Goal: Transaction & Acquisition: Obtain resource

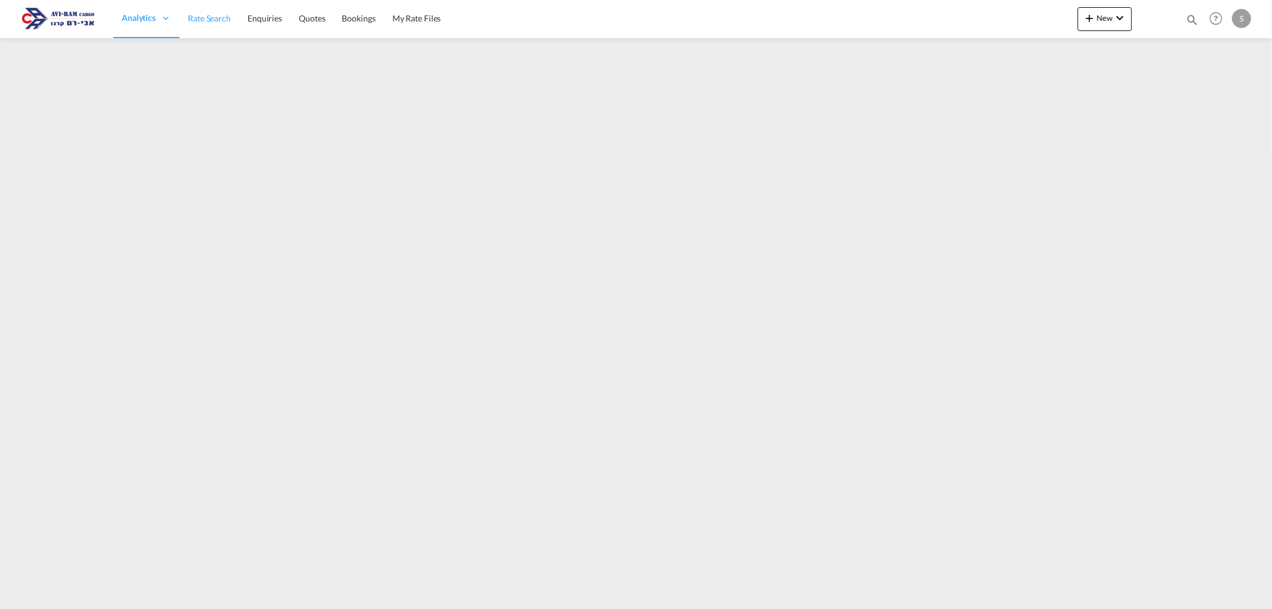
click at [206, 18] on span "Rate Search" at bounding box center [209, 18] width 43 height 10
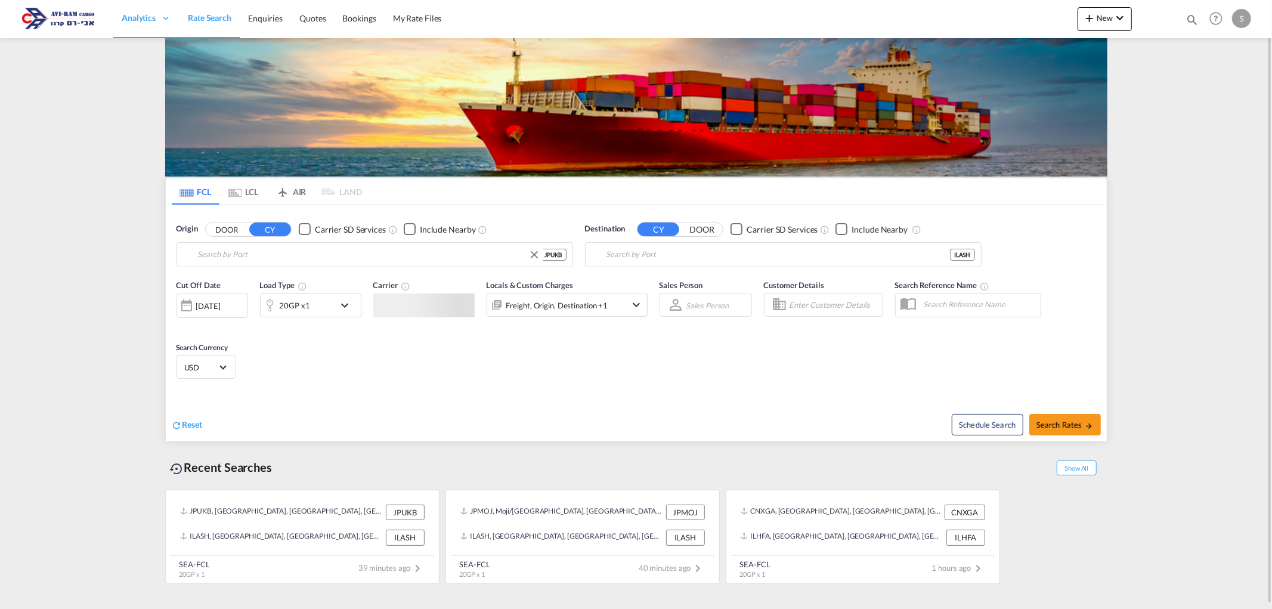
type input "Kobe, JPUKB"
type input "Ashdod, ILASH"
click at [257, 191] on md-tab-item "LCL" at bounding box center [244, 191] width 48 height 26
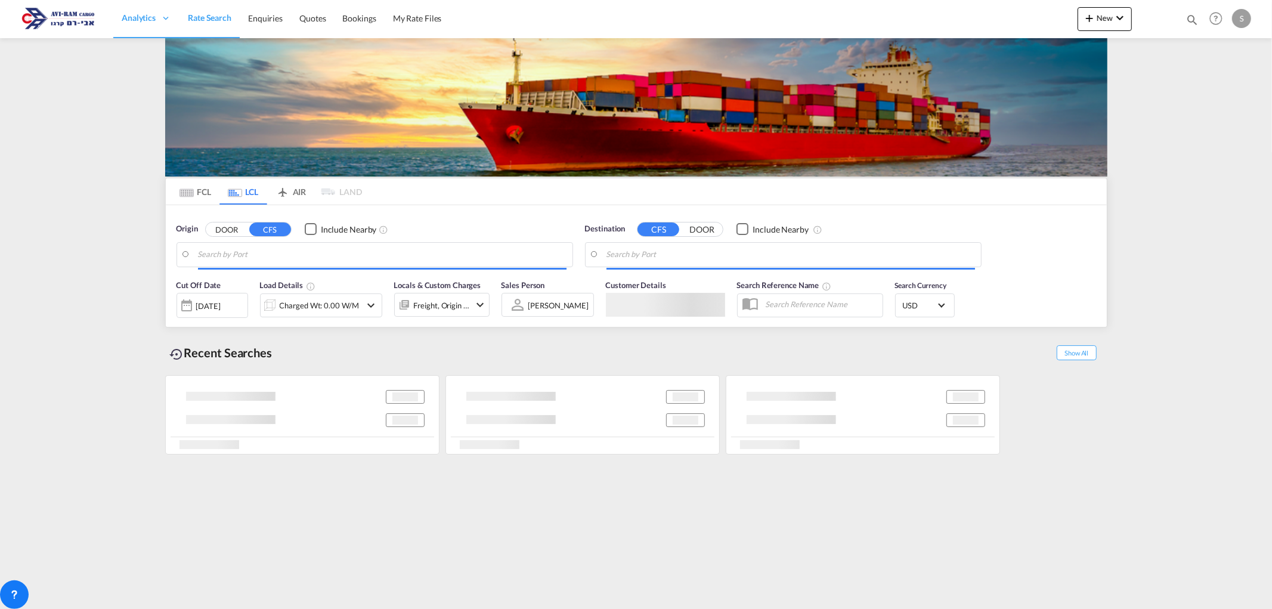
type input "[PERSON_NAME] ([PERSON_NAME]), [GEOGRAPHIC_DATA]"
type input "Ashdod, ILASH"
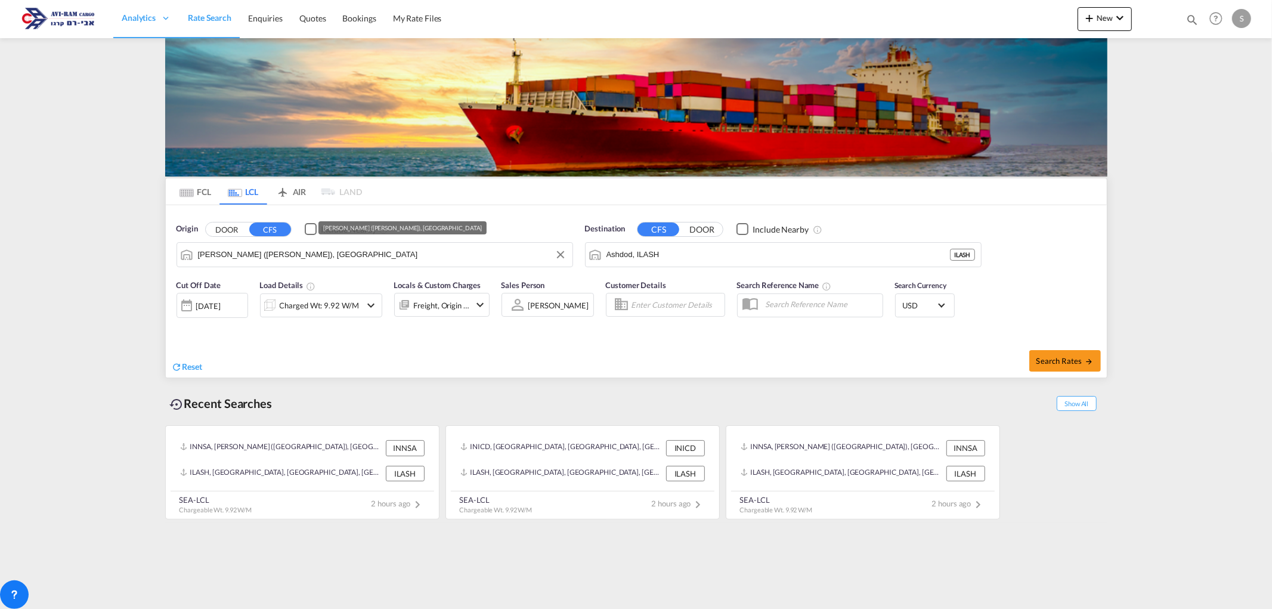
click at [296, 259] on input "[PERSON_NAME] ([PERSON_NAME]), [GEOGRAPHIC_DATA]" at bounding box center [382, 255] width 369 height 18
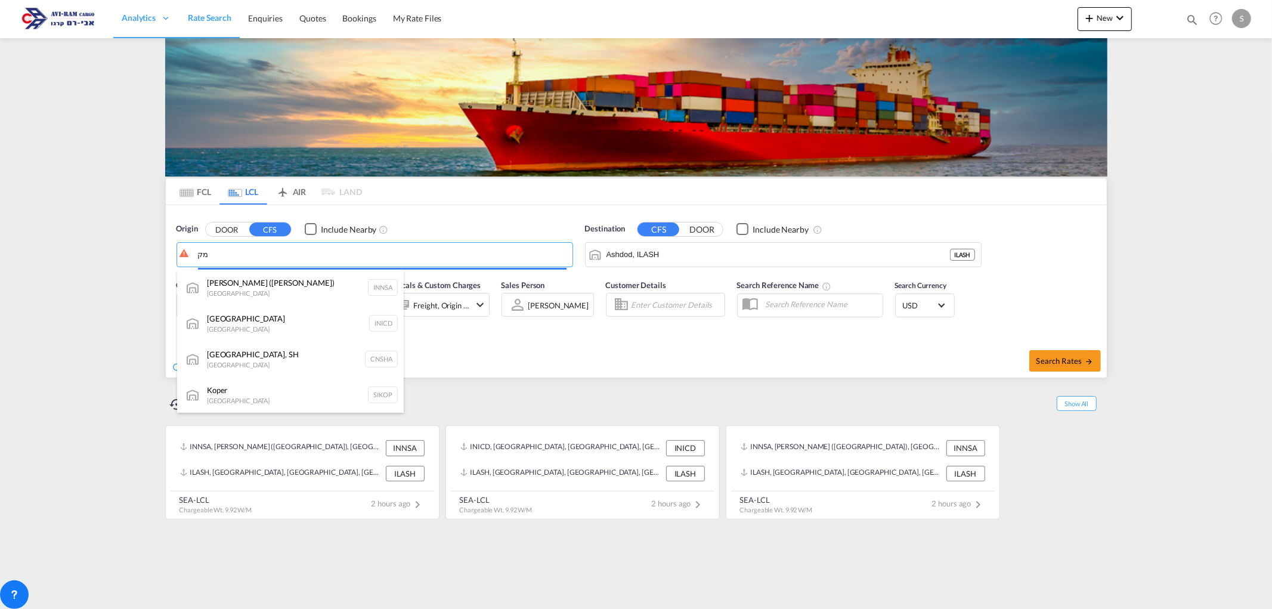
type input "מ"
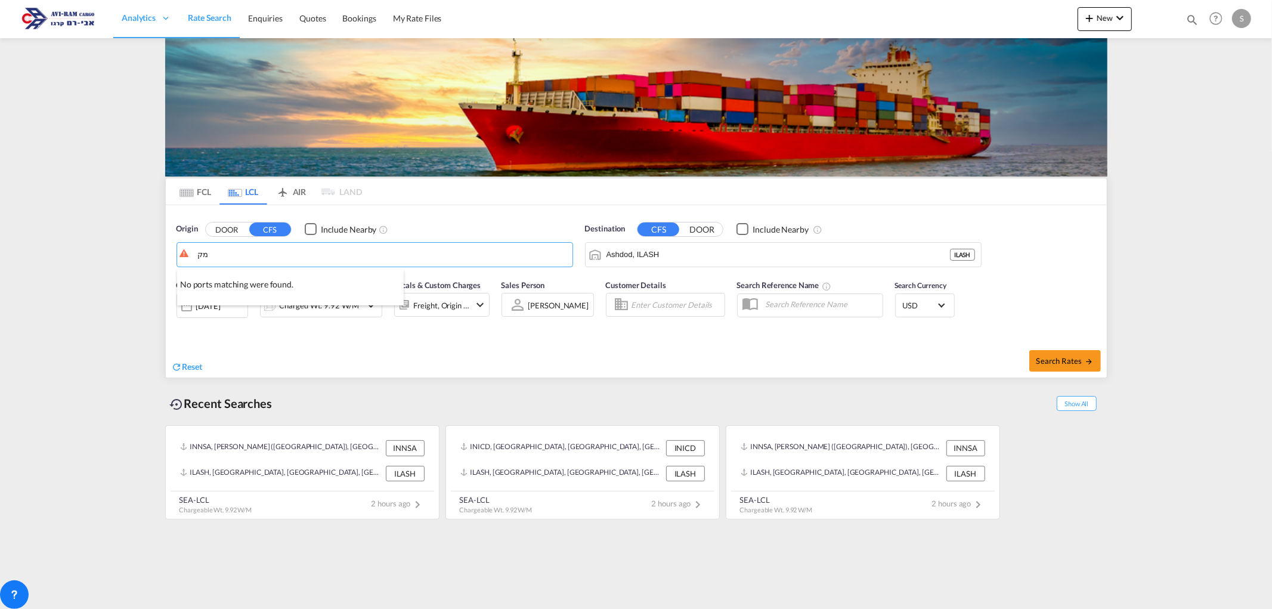
type input "מ"
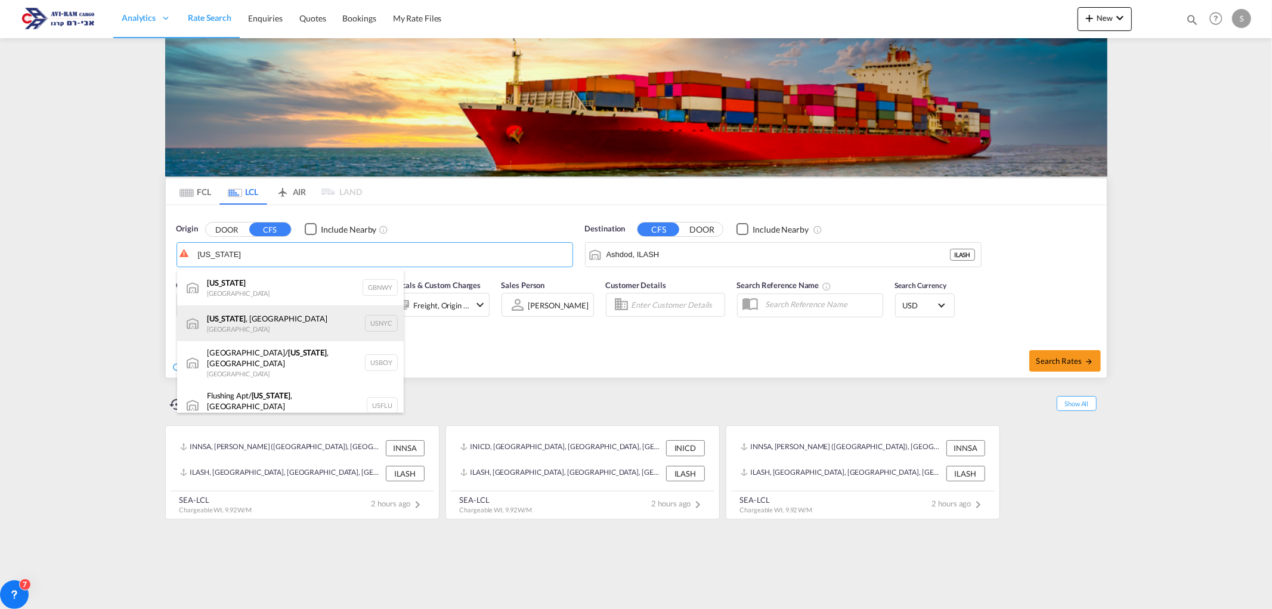
click at [284, 317] on div "New York , NY United States USNYC" at bounding box center [290, 323] width 227 height 36
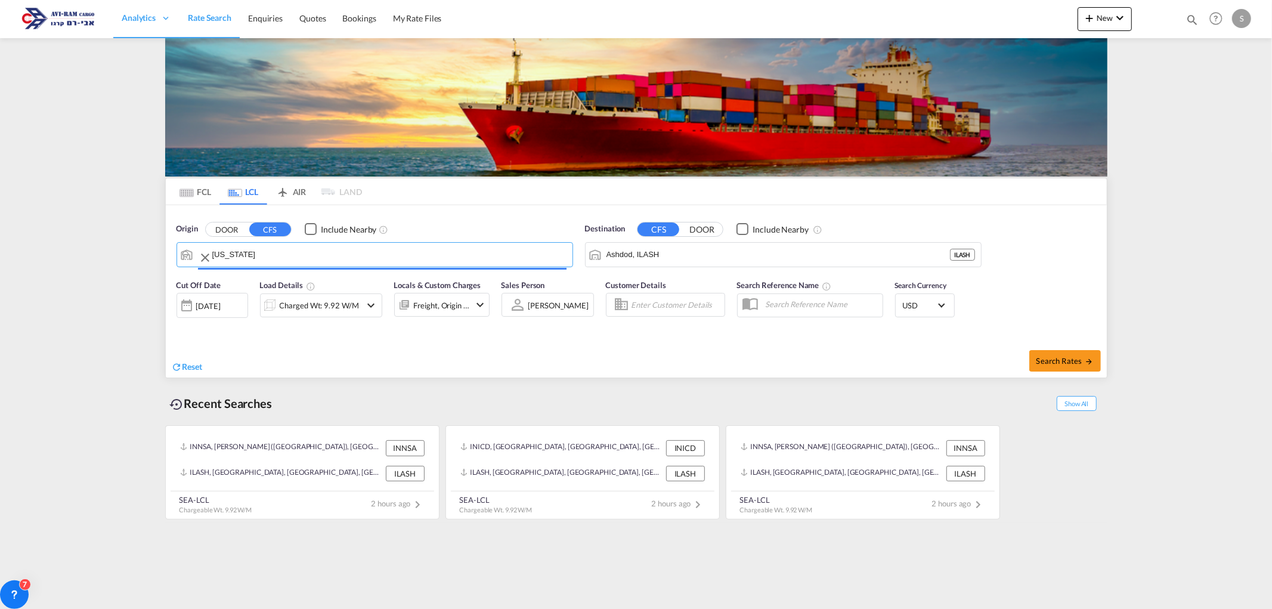
type input "[US_STATE], [GEOGRAPHIC_DATA], USNYC"
click at [359, 308] on div "Charged Wt: 9.92 W/M" at bounding box center [311, 305] width 101 height 24
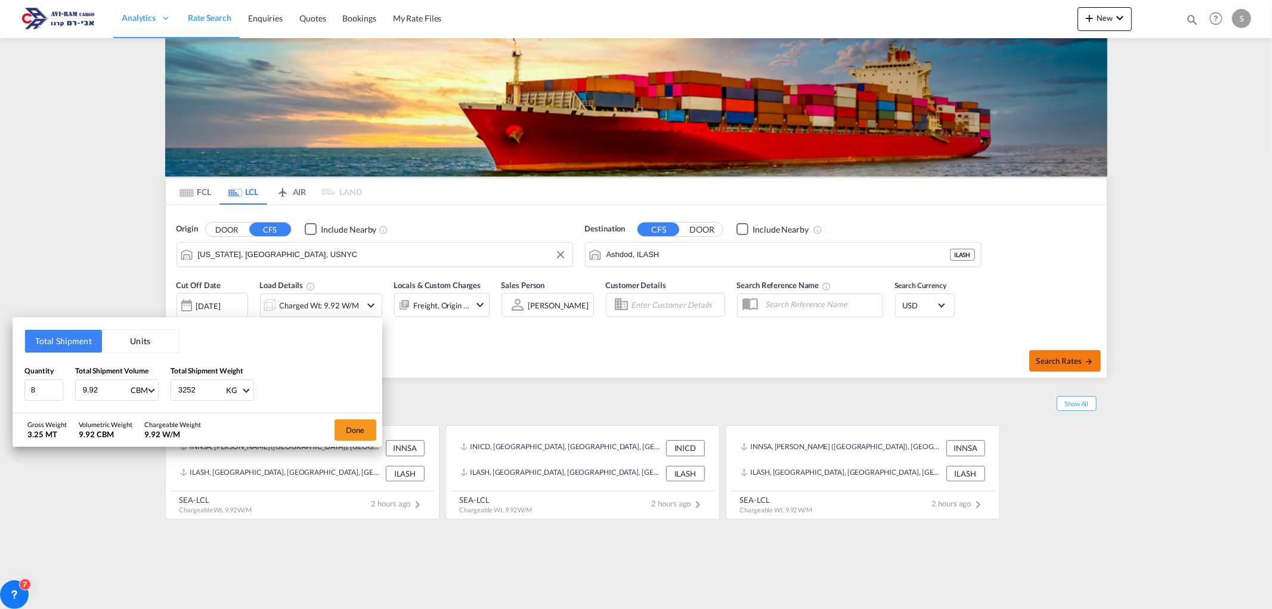
click at [1076, 365] on div "Total Shipment Units Quantity 8 Total Shipment Volume 9.92 CBM CBM CFT Total Sh…" at bounding box center [636, 304] width 1272 height 609
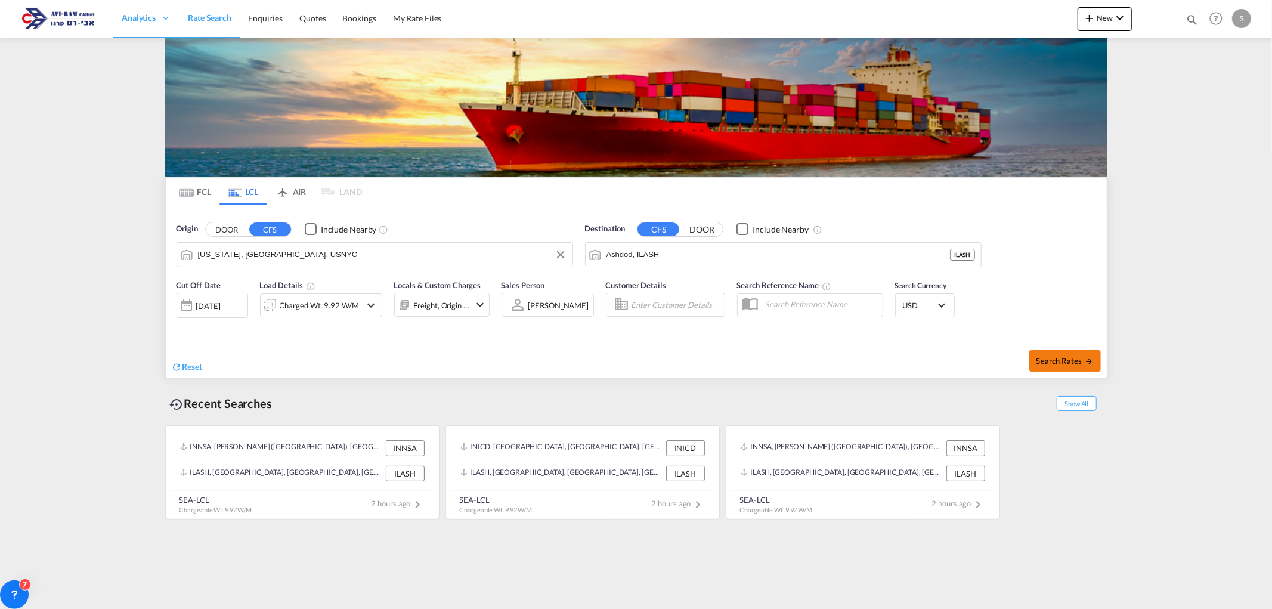
click at [1075, 366] on button "Search Rates" at bounding box center [1066, 360] width 72 height 21
type input "USNYC to ILASH / 17 Aug 2025"
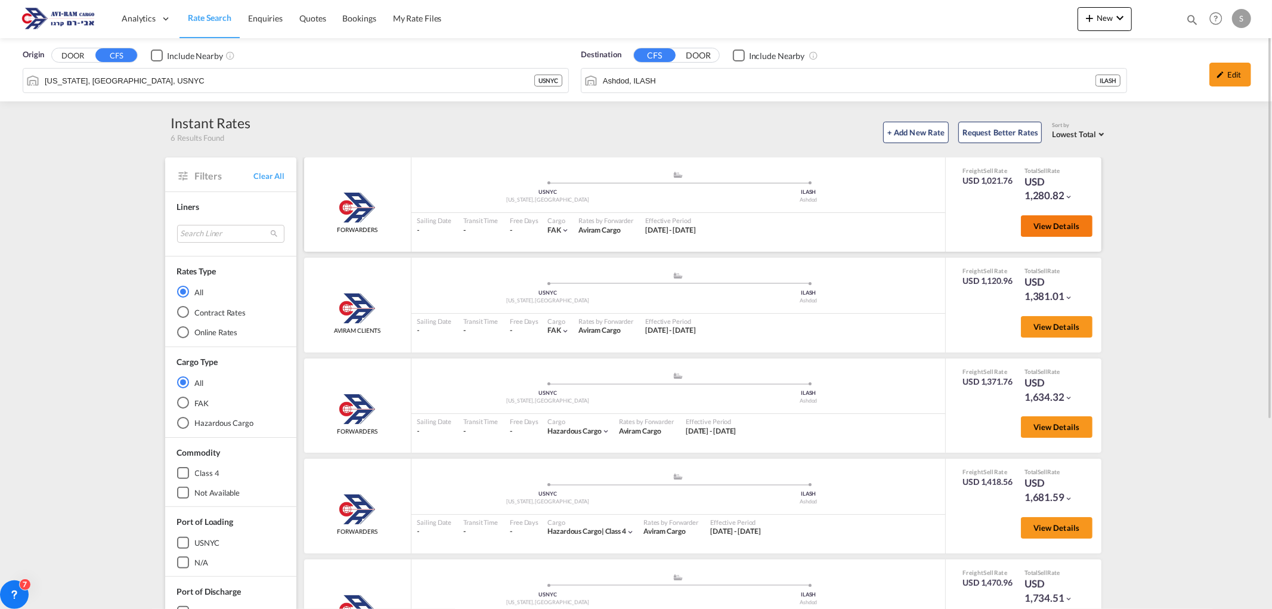
click at [1056, 229] on span "View Details" at bounding box center [1057, 226] width 47 height 10
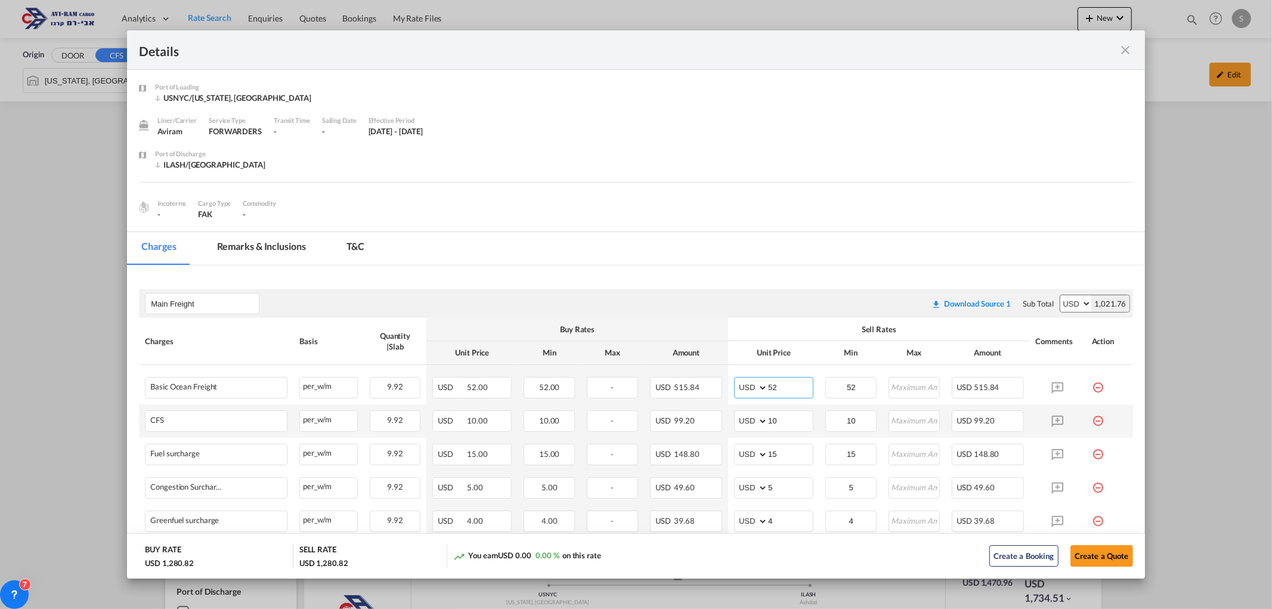
drag, startPoint x: 792, startPoint y: 390, endPoint x: 753, endPoint y: 404, distance: 41.3
click at [754, 394] on md-input-container "AED AFN ALL AMD ANG AOA ARS AUD AWG AZN BAM BBD BDT BGN BHD BIF BMD BND BOB BRL…" at bounding box center [773, 387] width 79 height 21
click at [789, 384] on input "52" at bounding box center [790, 387] width 45 height 18
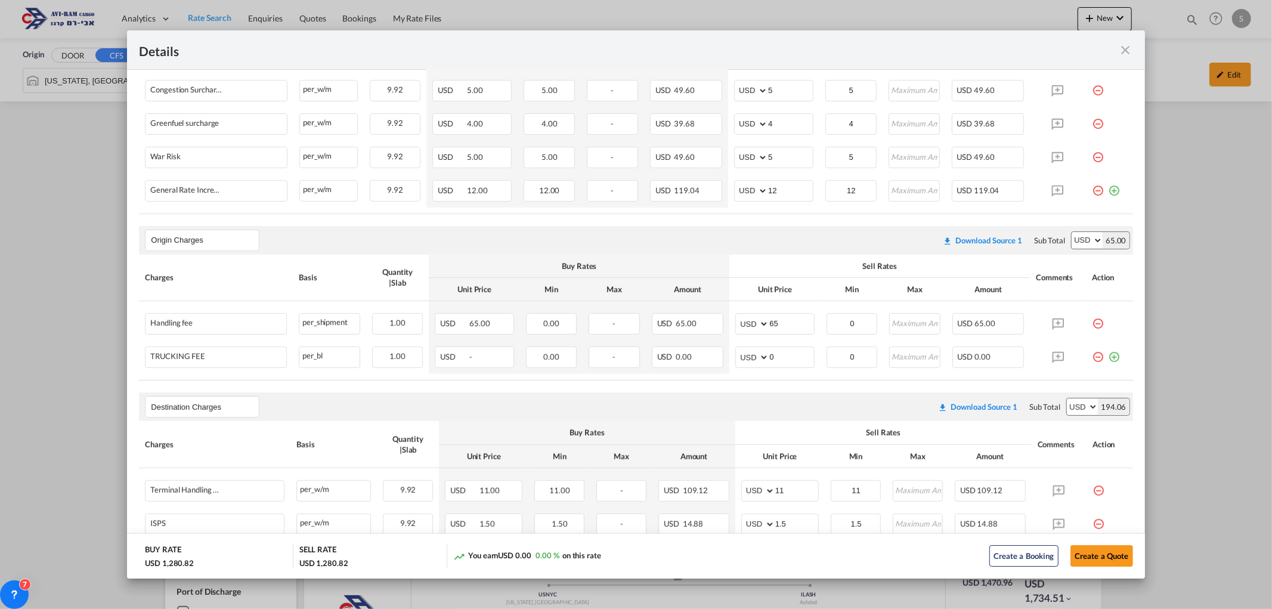
scroll to position [132, 0]
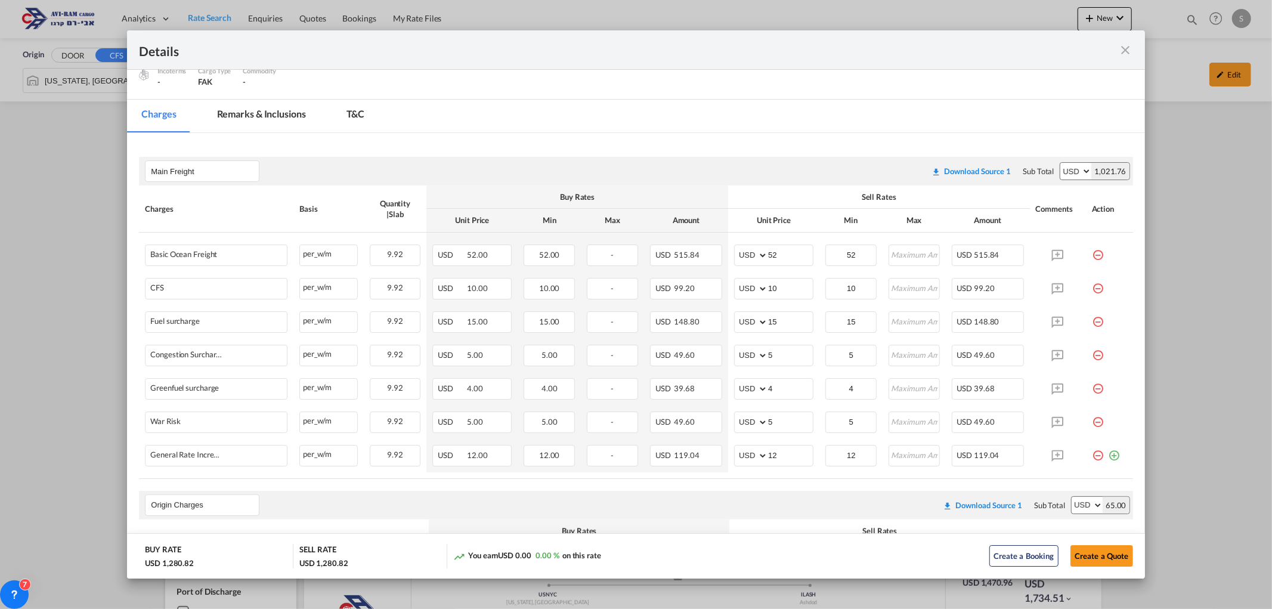
click at [1126, 55] on md-icon "icon-close fg-AAA8AD m-0 cursor" at bounding box center [1126, 50] width 14 height 14
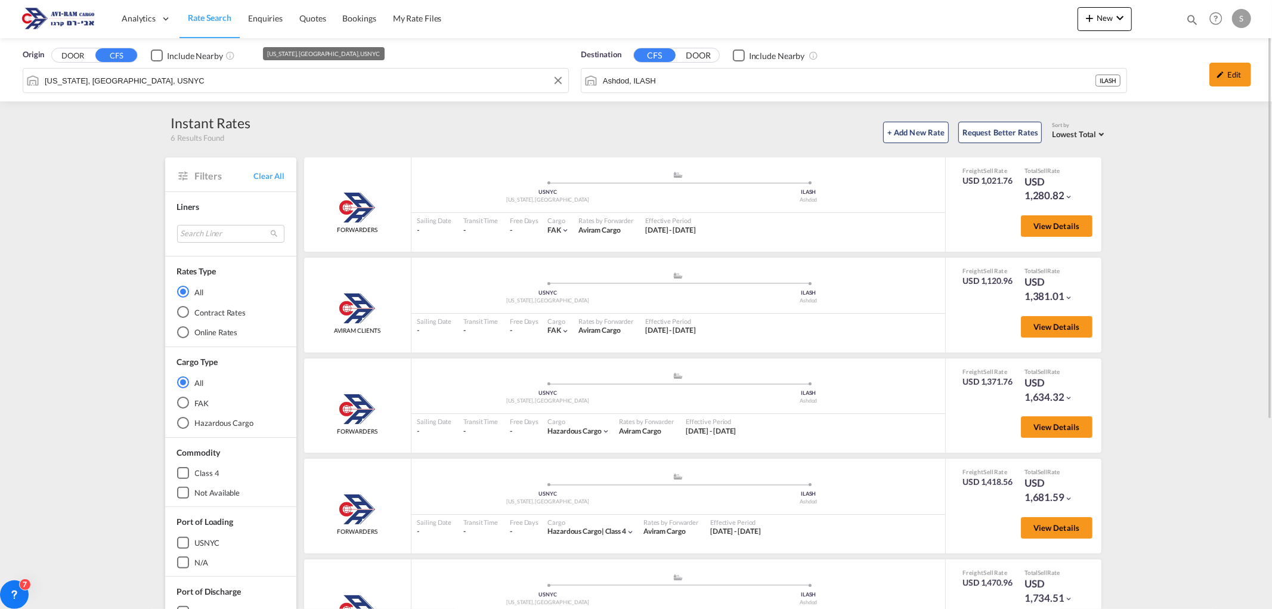
click at [293, 75] on div "Origin DOOR CFS Include Nearby New York, NY, USNYC Destination CFS DOOR Include…" at bounding box center [636, 69] width 1272 height 63
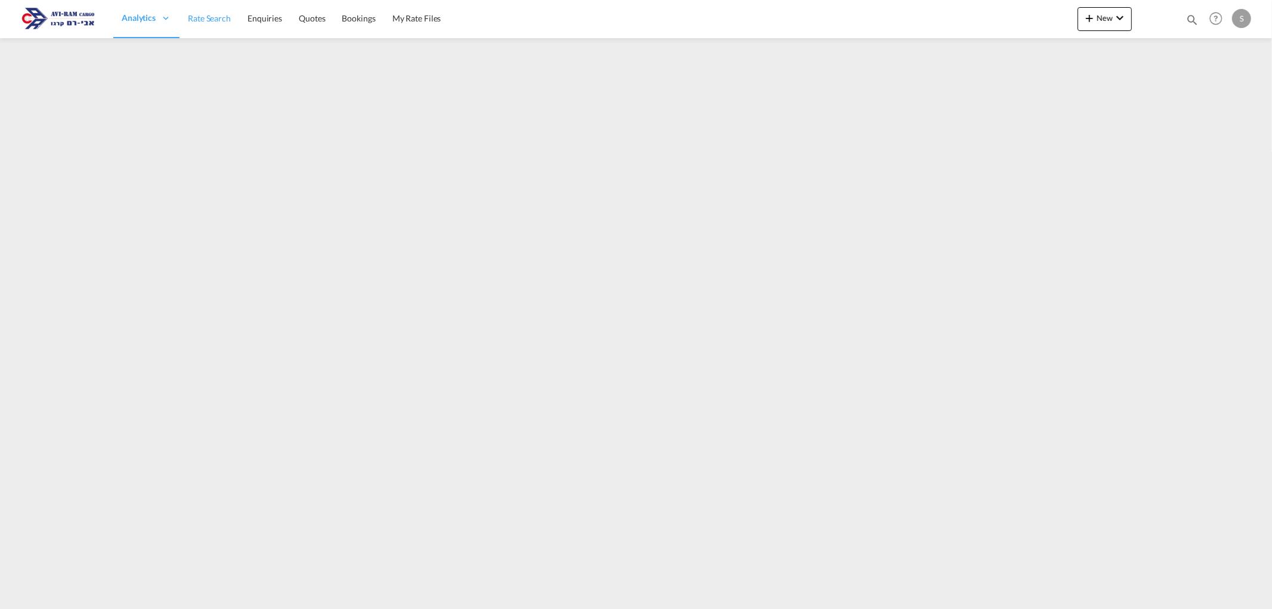
click at [197, 16] on span "Rate Search" at bounding box center [209, 18] width 43 height 10
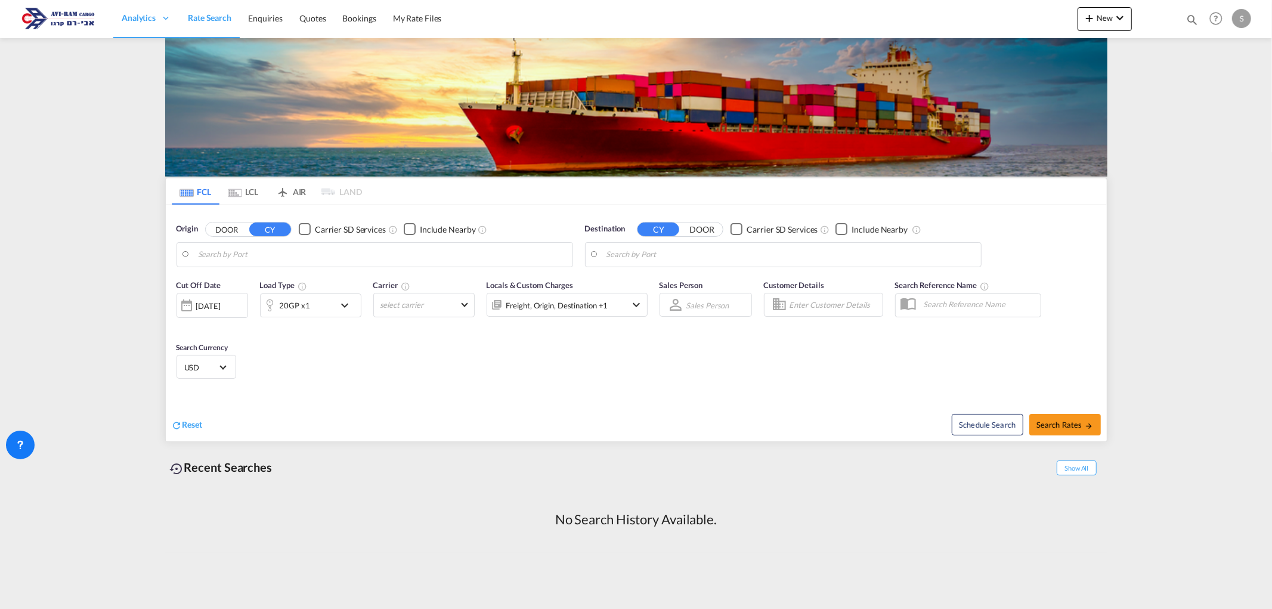
click at [241, 197] on md-icon "Use the left and right arrow keys to navigate between tabs" at bounding box center [235, 193] width 14 height 9
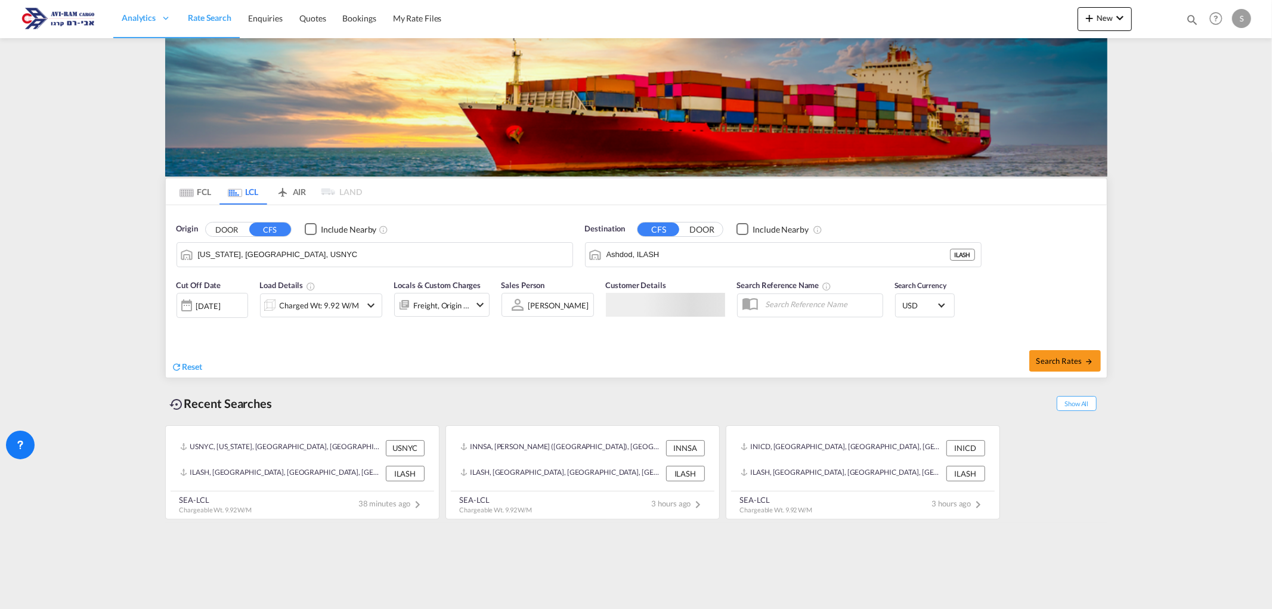
click at [265, 255] on input "[US_STATE], [GEOGRAPHIC_DATA], USNYC" at bounding box center [382, 255] width 369 height 18
type input "n"
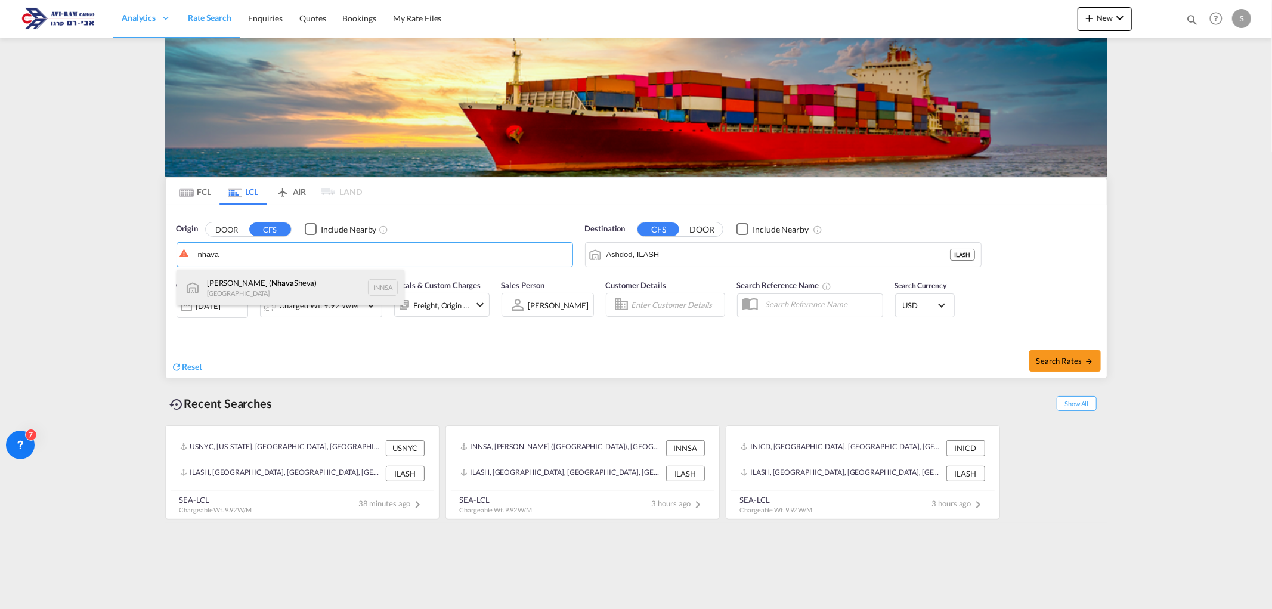
click at [286, 284] on div "[PERSON_NAME] ( [PERSON_NAME]) [GEOGRAPHIC_DATA] INNSA" at bounding box center [290, 288] width 227 height 36
type input "[PERSON_NAME] ([PERSON_NAME]), [GEOGRAPHIC_DATA]"
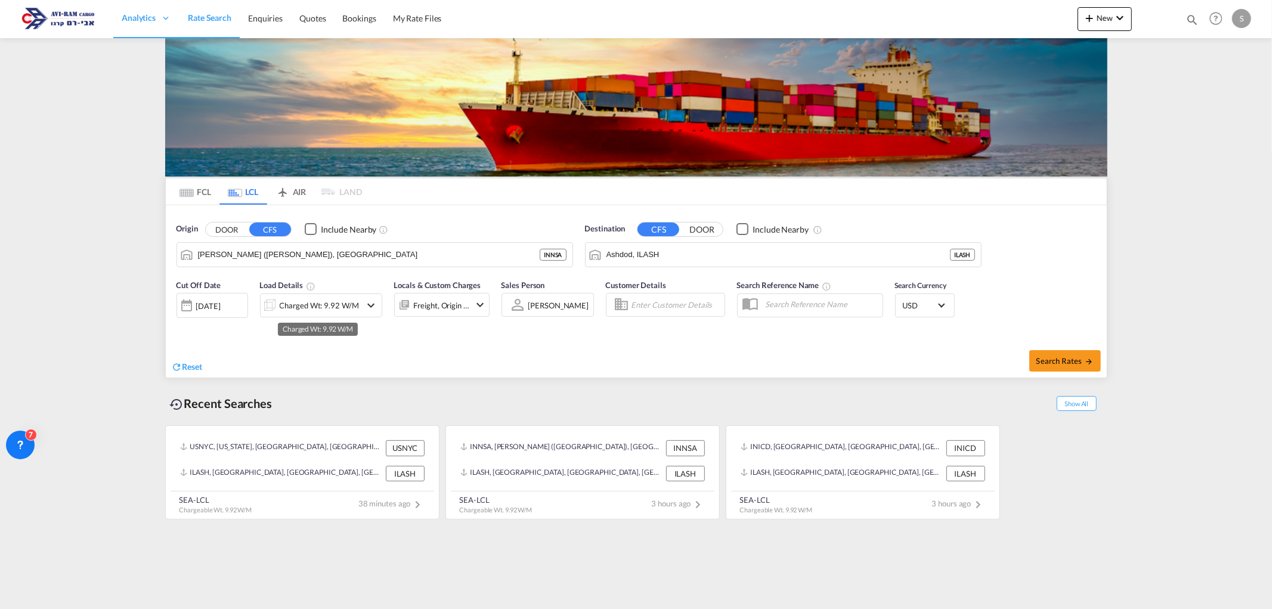
click at [330, 306] on div "Charged Wt: 9.92 W/M" at bounding box center [319, 305] width 79 height 17
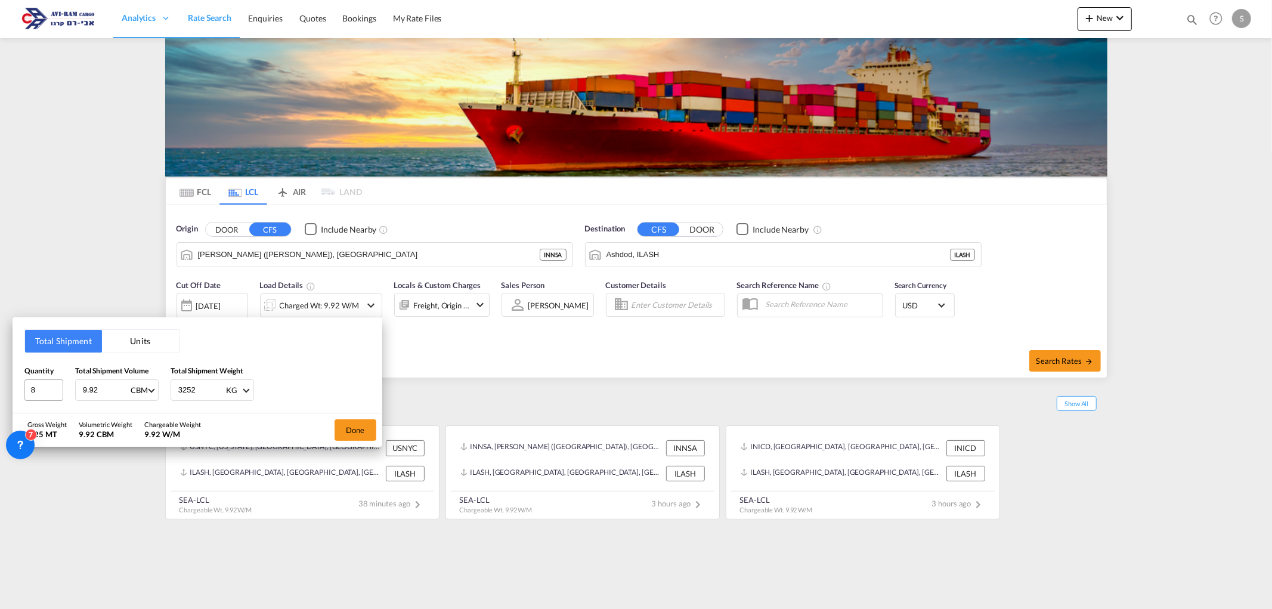
drag, startPoint x: 104, startPoint y: 390, endPoint x: 57, endPoint y: 387, distance: 47.3
click at [57, 387] on div "Quantity 8 Total Shipment Volume 9.92 CBM CBM CFT Total Shipment Weight 3252 KG…" at bounding box center [197, 383] width 346 height 36
drag, startPoint x: 30, startPoint y: 391, endPoint x: 13, endPoint y: 390, distance: 17.3
click at [13, 390] on div "Total Shipment Units Quantity 8 Total Shipment Volume 9.92 CBM CBM CFT Total Sh…" at bounding box center [198, 364] width 370 height 95
type input "1"
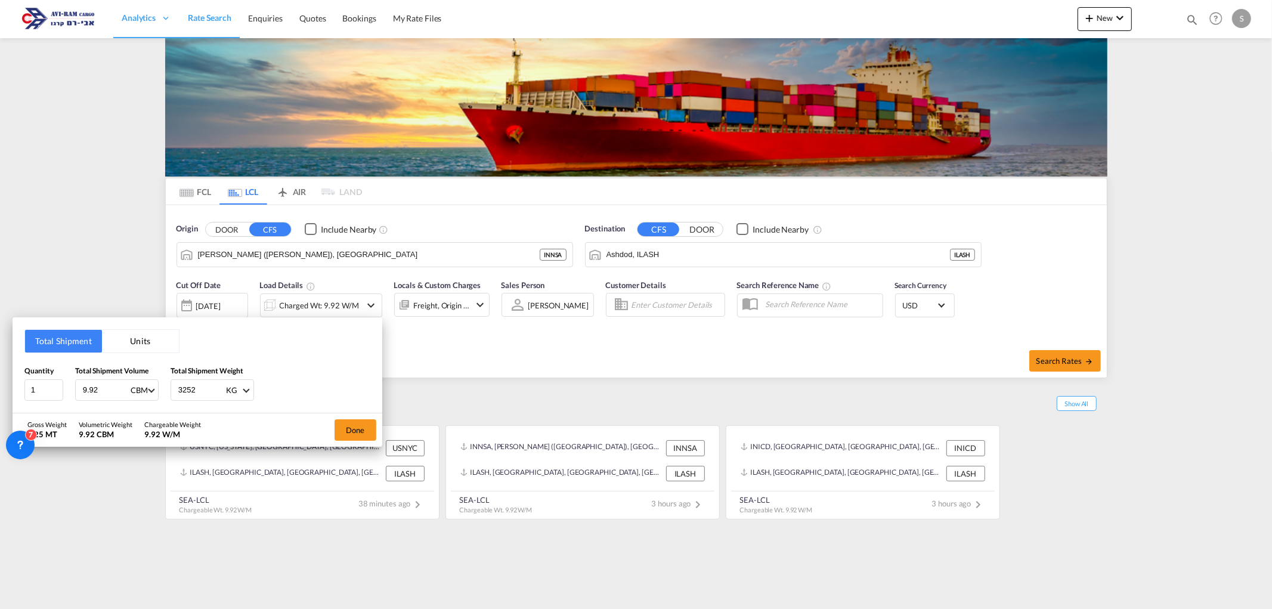
drag, startPoint x: 70, startPoint y: 387, endPoint x: 63, endPoint y: 389, distance: 7.0
click at [58, 388] on div "Quantity 1 Total Shipment Volume 9.92 CBM CBM CFT Total Shipment Weight 3252 KG…" at bounding box center [197, 383] width 346 height 36
type input "1"
drag, startPoint x: 199, startPoint y: 388, endPoint x: 159, endPoint y: 395, distance: 40.6
click at [160, 395] on div "Quantity 1 Total Shipment Volume 1 CBM CBM CFT Total Shipment Weight 3252 KG KG…" at bounding box center [197, 383] width 346 height 36
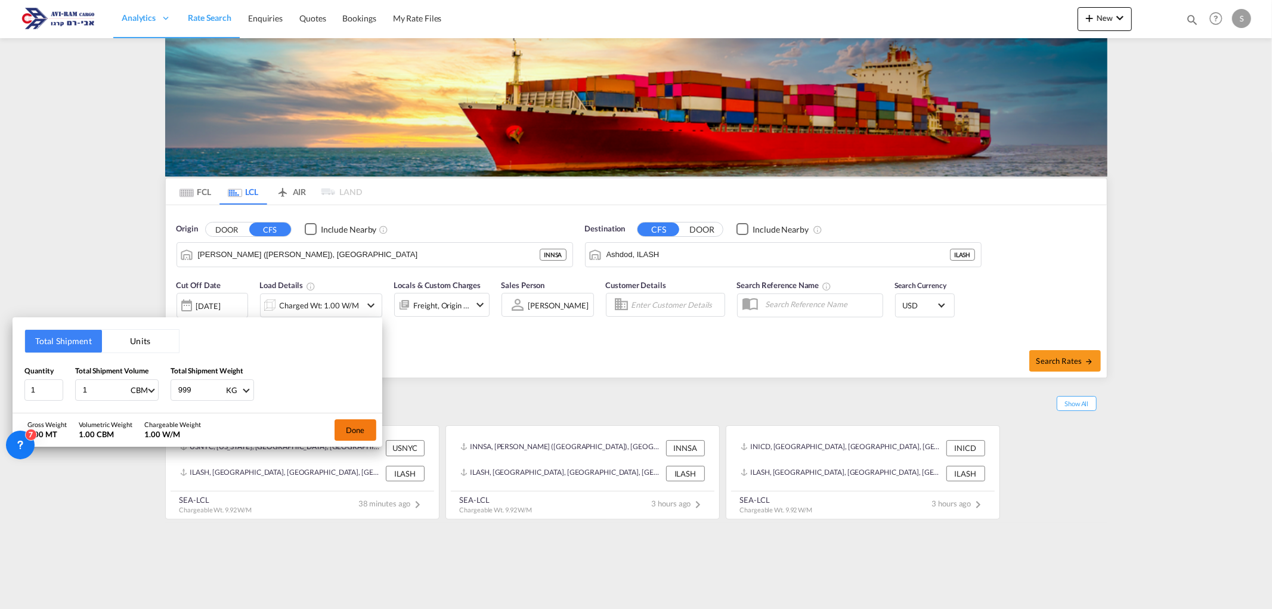
type input "999"
click at [339, 432] on button "Done" at bounding box center [356, 429] width 42 height 21
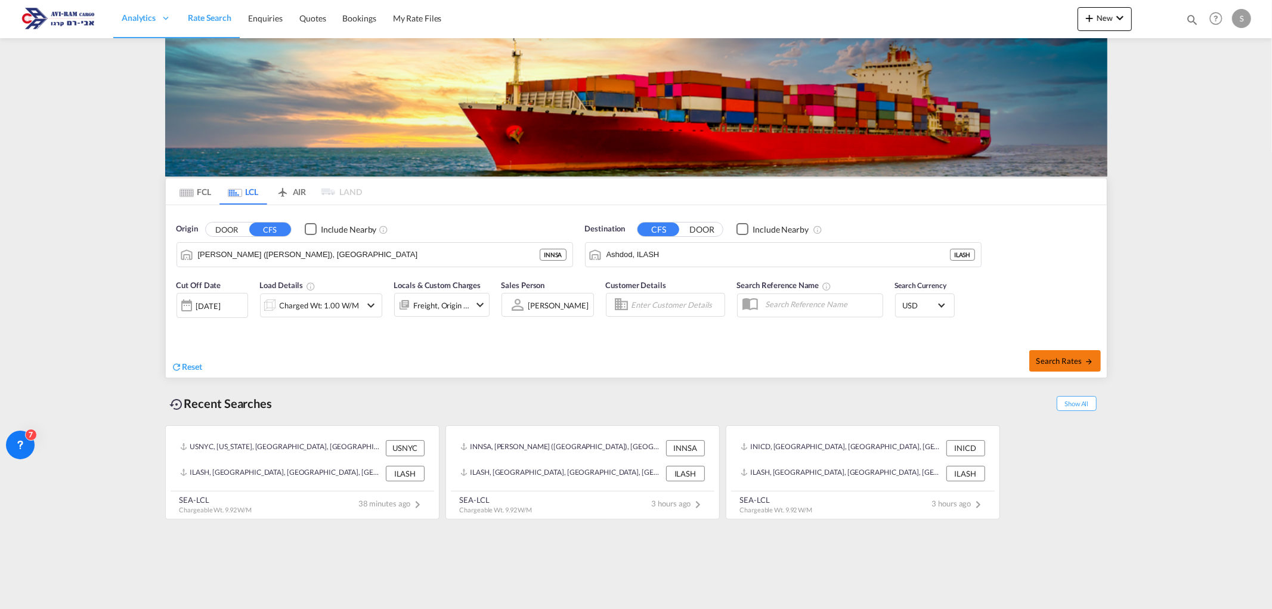
click at [1074, 355] on button "Search Rates" at bounding box center [1066, 360] width 72 height 21
type input "INNSA to ILASH / [DATE]"
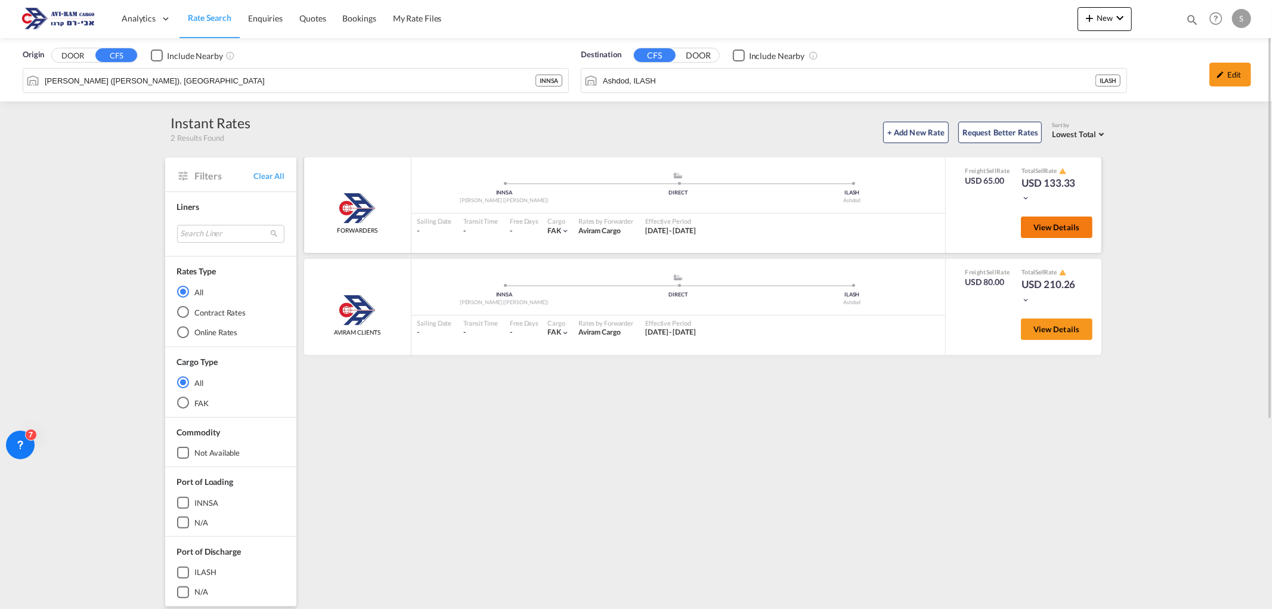
click at [1033, 228] on button "View Details" at bounding box center [1057, 227] width 72 height 21
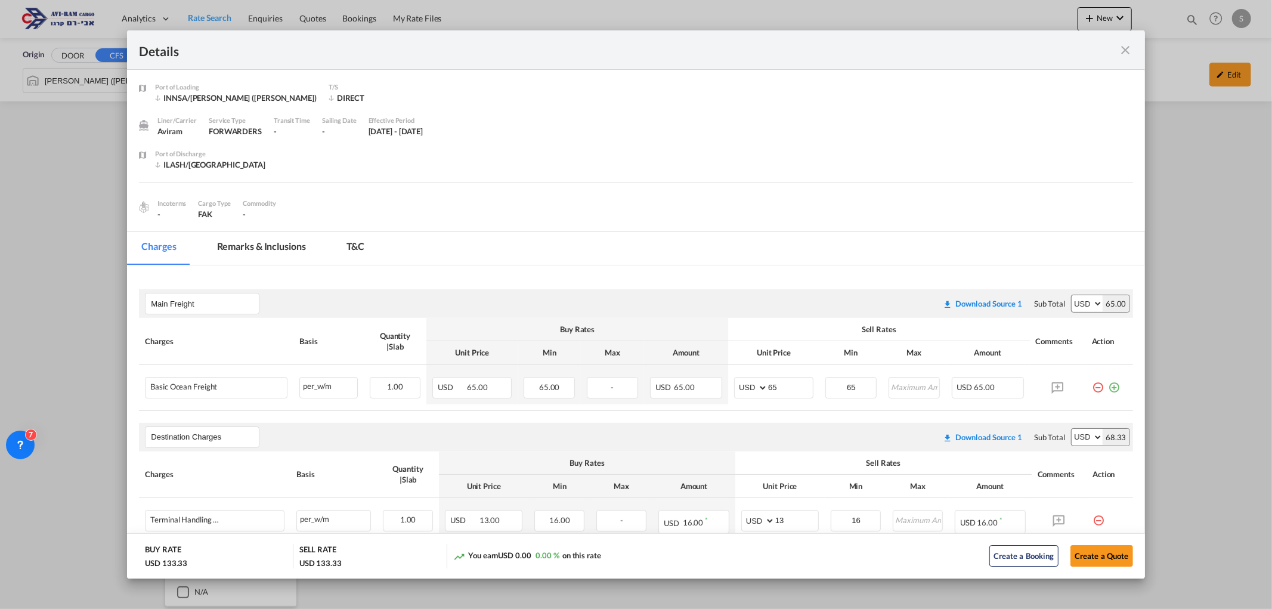
click at [1127, 51] on md-icon "icon-close fg-AAA8AD m-0 cursor" at bounding box center [1126, 50] width 14 height 14
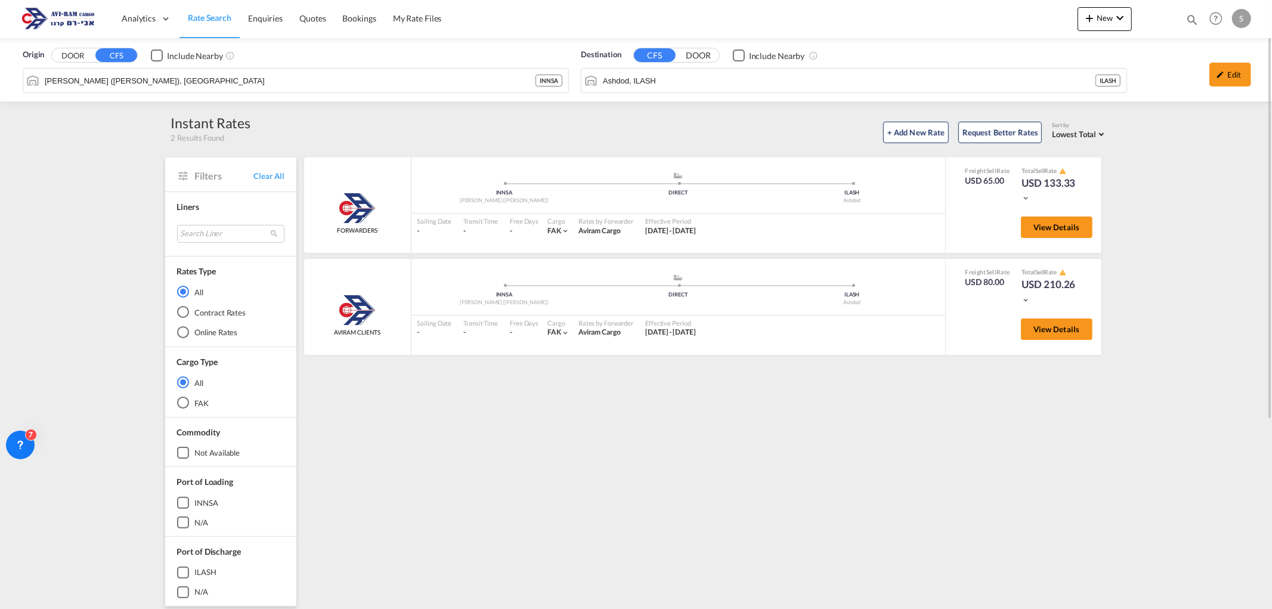
click at [305, 76] on input "[PERSON_NAME] ([PERSON_NAME]), [GEOGRAPHIC_DATA]" at bounding box center [290, 81] width 491 height 18
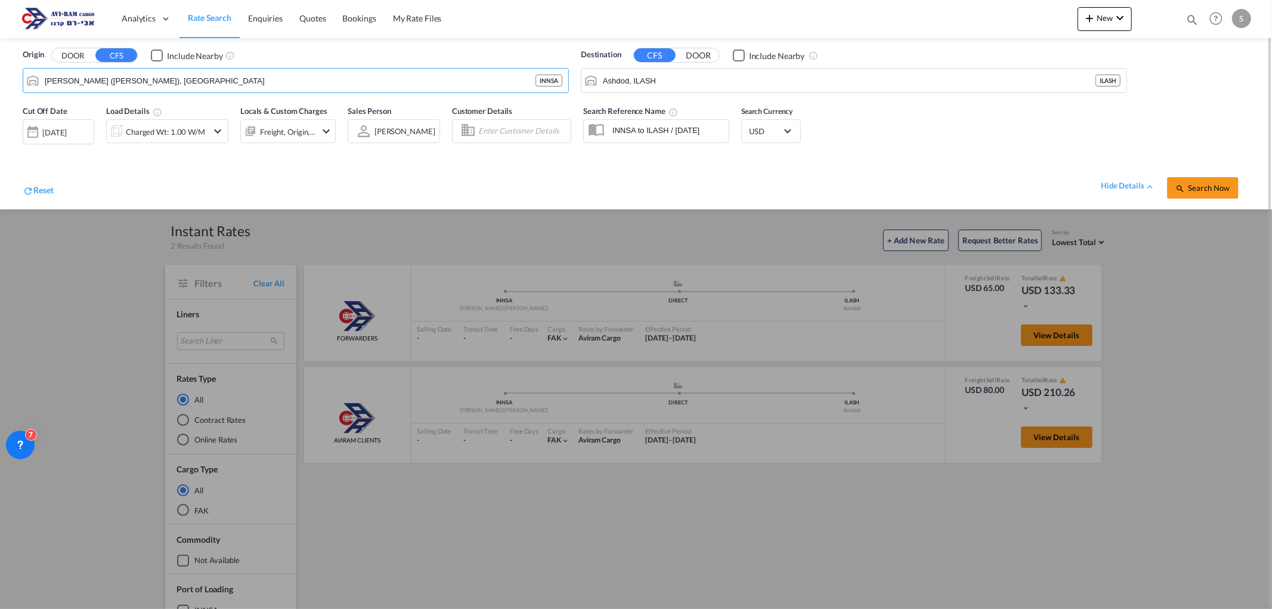
click at [200, 86] on input "[PERSON_NAME] ([PERSON_NAME]), [GEOGRAPHIC_DATA]" at bounding box center [290, 81] width 491 height 18
click at [143, 132] on div "Charged Wt: 1.00 W/M" at bounding box center [165, 131] width 79 height 17
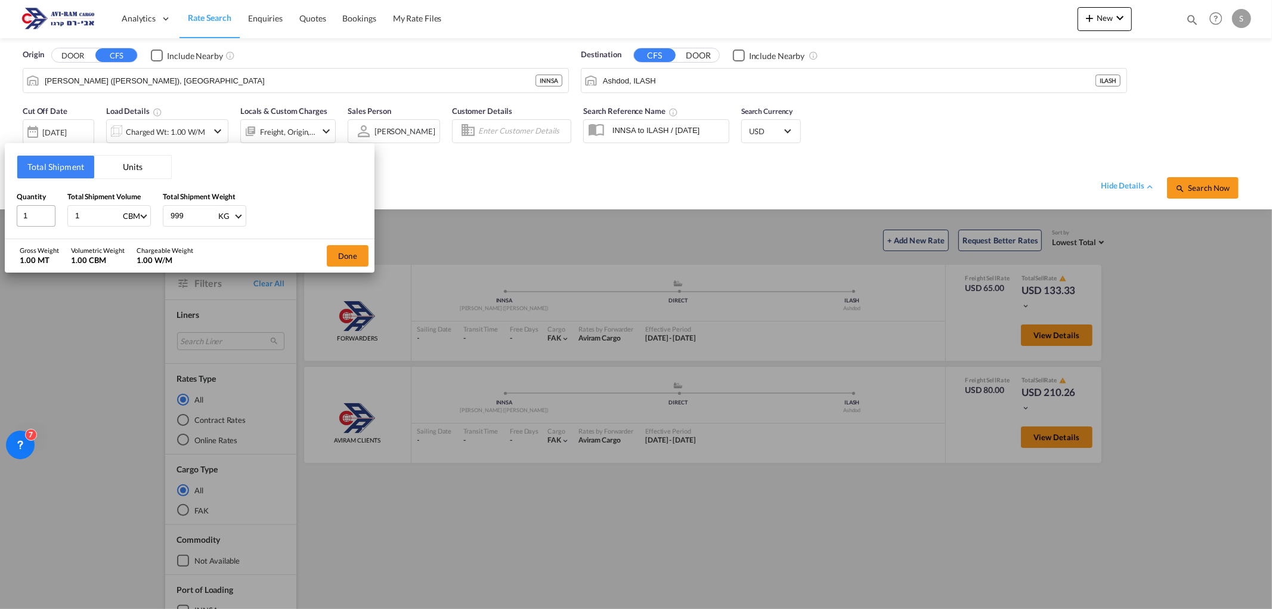
drag, startPoint x: 100, startPoint y: 219, endPoint x: 39, endPoint y: 225, distance: 60.5
click at [39, 224] on div "Quantity 1 Total Shipment Volume 1 CBM CBM CFT Total Shipment Weight 999 KG KG …" at bounding box center [190, 209] width 346 height 36
type input "27"
drag, startPoint x: 193, startPoint y: 213, endPoint x: 141, endPoint y: 214, distance: 52.5
click at [141, 214] on div "Quantity 1 Total Shipment Volume 27 CBM CBM CFT Total Shipment Weight 999 KG KG…" at bounding box center [190, 209] width 346 height 36
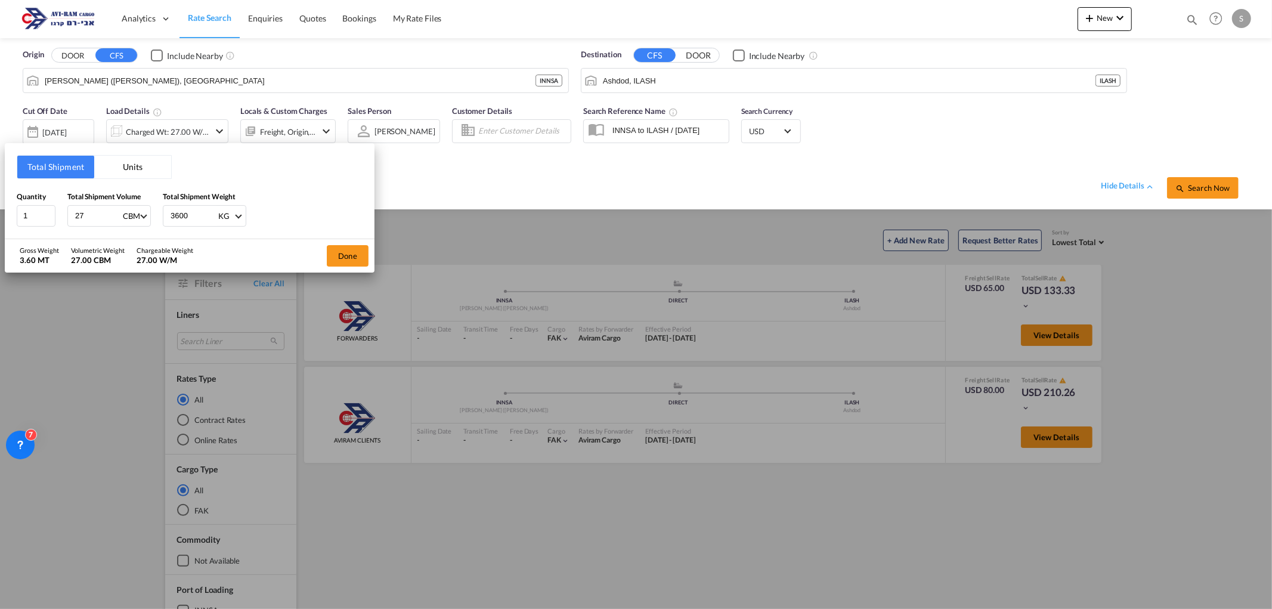
drag, startPoint x: 192, startPoint y: 215, endPoint x: 152, endPoint y: 227, distance: 41.7
click at [152, 227] on div "Total Shipment Units Quantity 1 Total Shipment Volume 27 CBM CBM CFT Total Ship…" at bounding box center [190, 190] width 370 height 95
type input "4000"
click at [352, 254] on button "Done" at bounding box center [348, 255] width 42 height 21
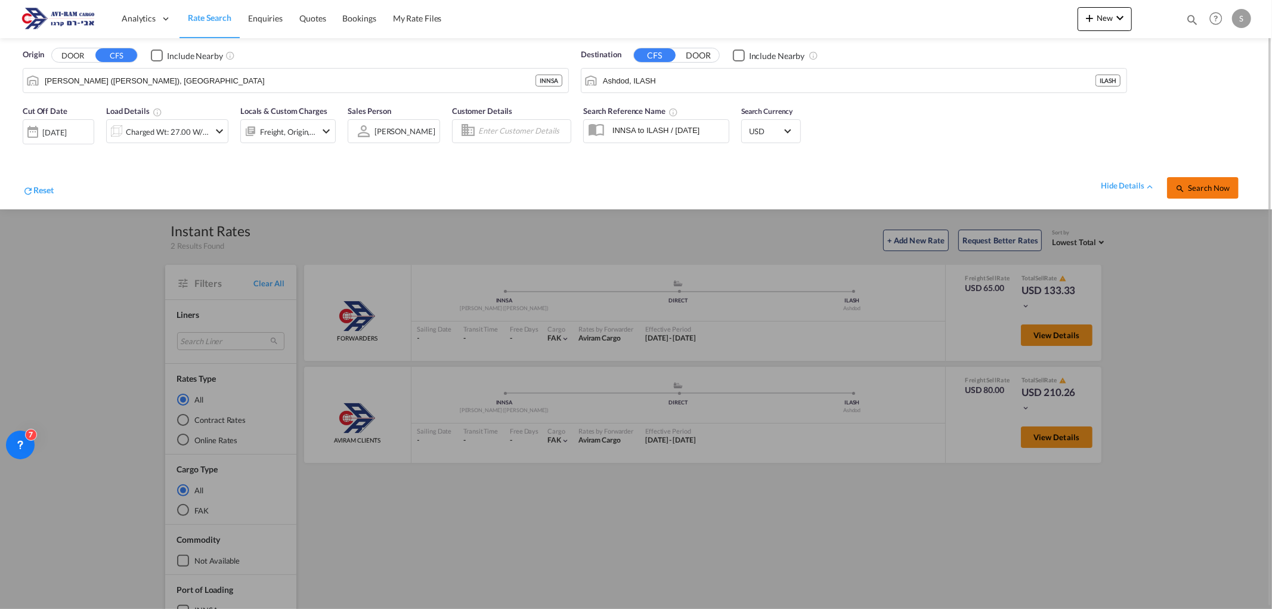
click at [1217, 191] on span "Search Now" at bounding box center [1203, 188] width 54 height 10
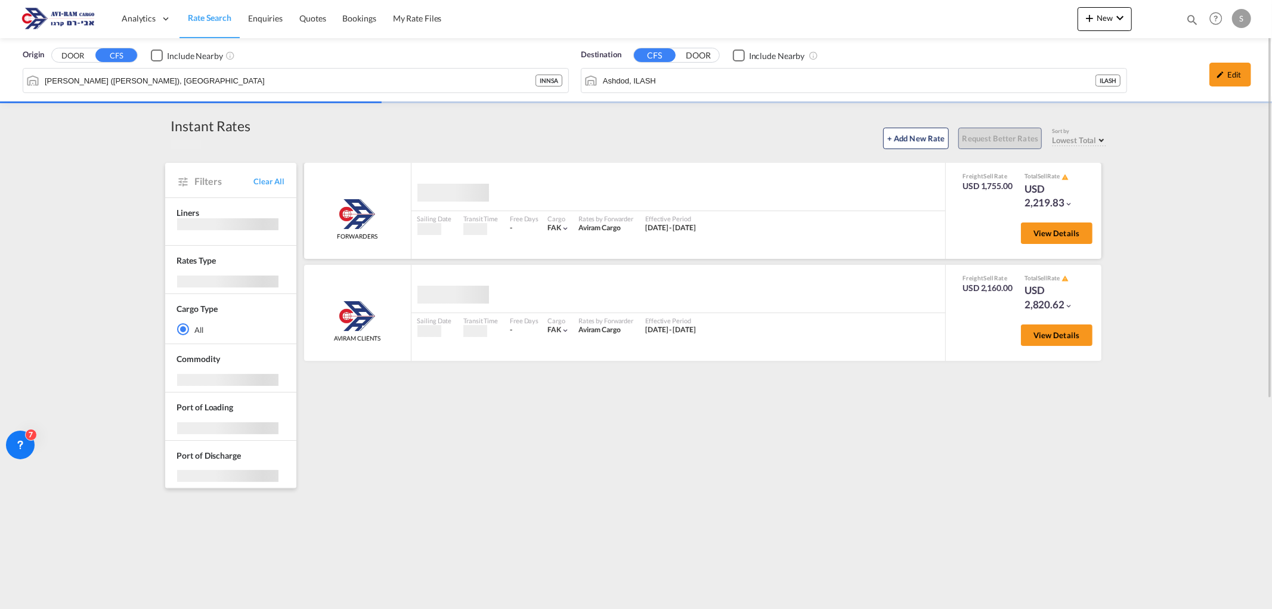
click at [1044, 220] on div "View Details" at bounding box center [1052, 236] width 81 height 34
click at [1044, 225] on button "View Details" at bounding box center [1057, 233] width 72 height 21
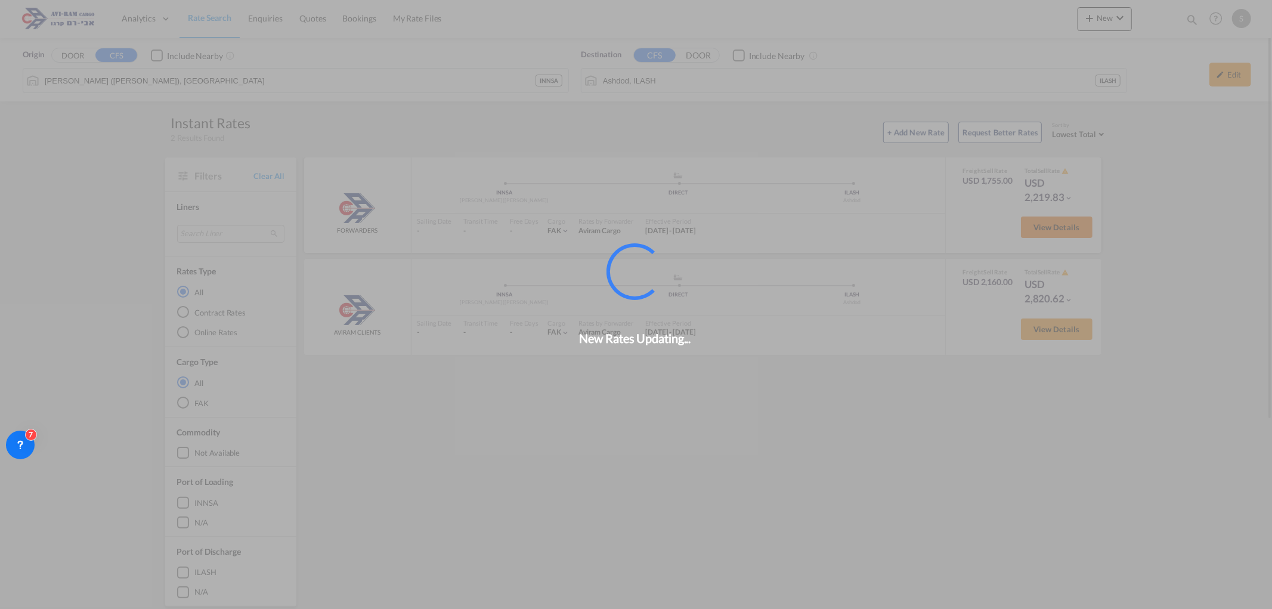
click at [1060, 234] on button "View Details" at bounding box center [1057, 227] width 72 height 21
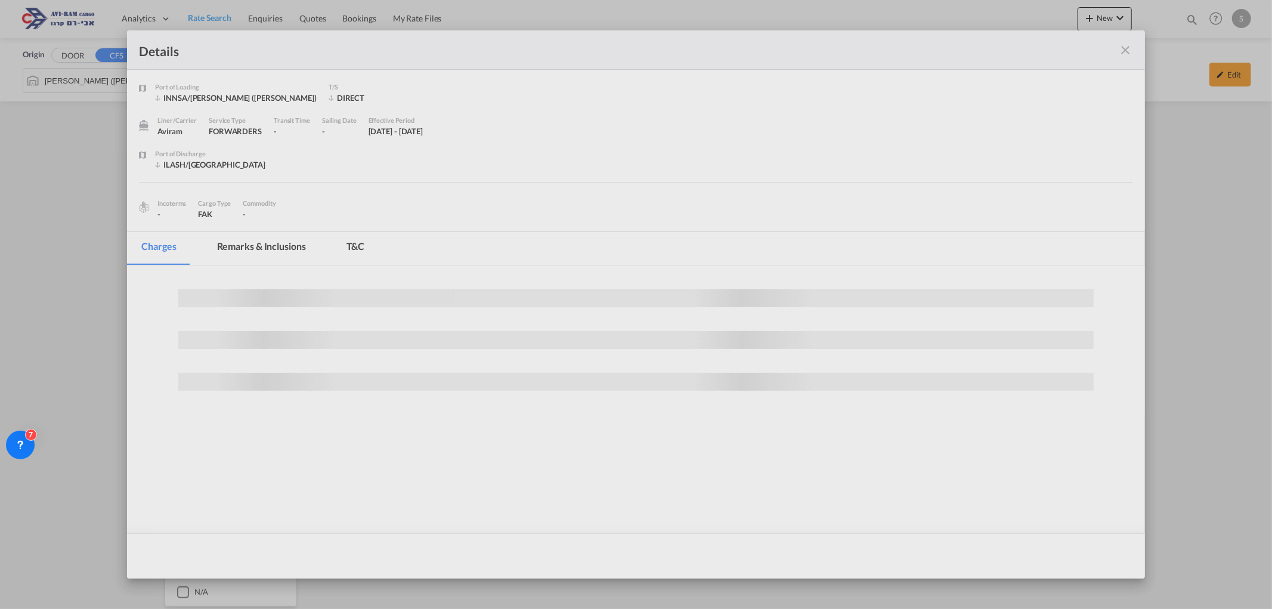
click at [1062, 228] on div at bounding box center [636, 304] width 1272 height 609
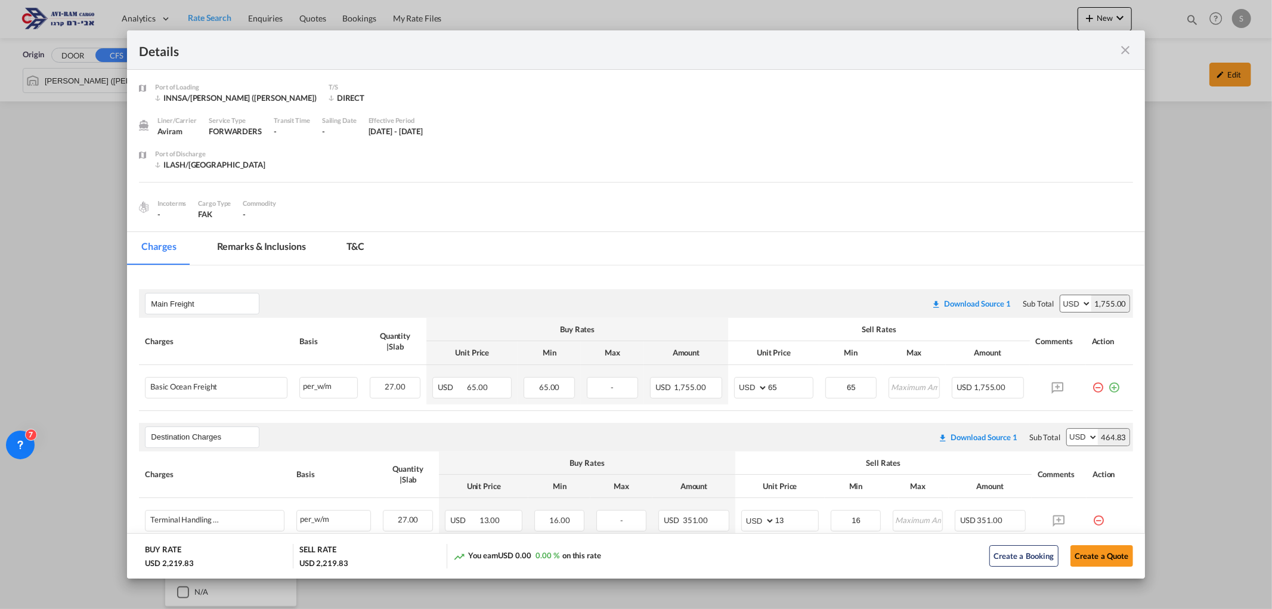
scroll to position [132, 0]
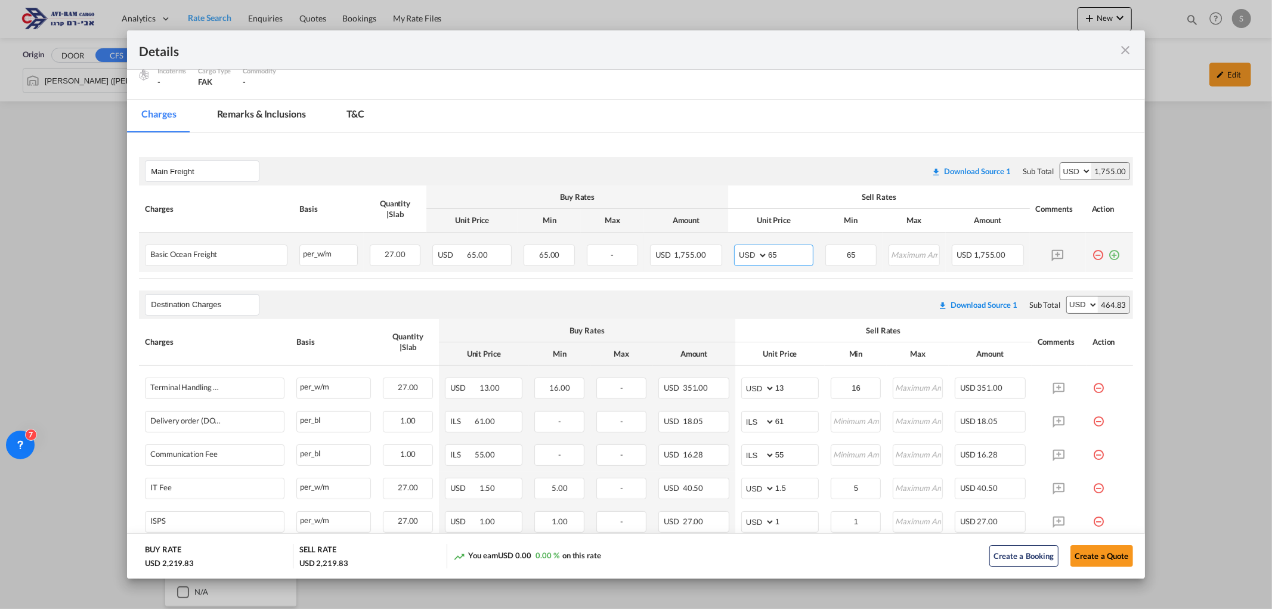
click at [754, 252] on md-input-container "AED AFN ALL AMD ANG AOA ARS AUD AWG AZN BAM BBD BDT BGN BHD BIF BMD BND [PERSON…" at bounding box center [773, 255] width 79 height 21
type input "70"
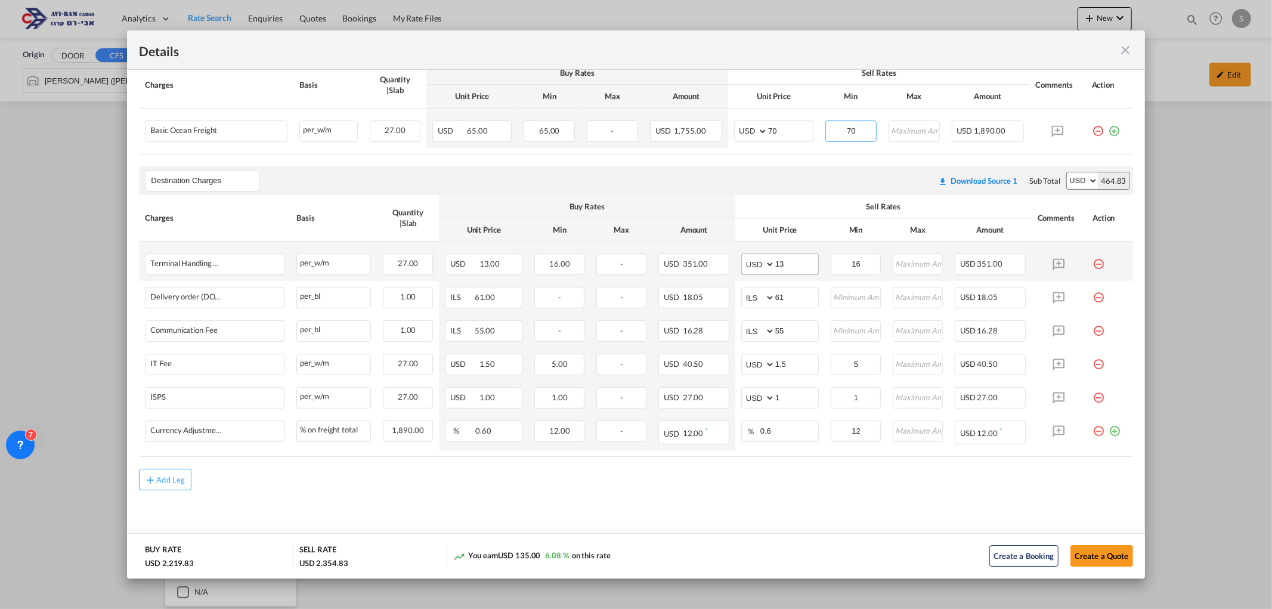
type input "70"
drag, startPoint x: 781, startPoint y: 265, endPoint x: 722, endPoint y: 270, distance: 59.2
click at [736, 267] on td "AED AFN ALL AMD ANG AOA ARS AUD AWG AZN BAM BBD BDT BGN BHD BIF BMD BND [PERSON…" at bounding box center [780, 261] width 89 height 39
type input "16"
type input "116"
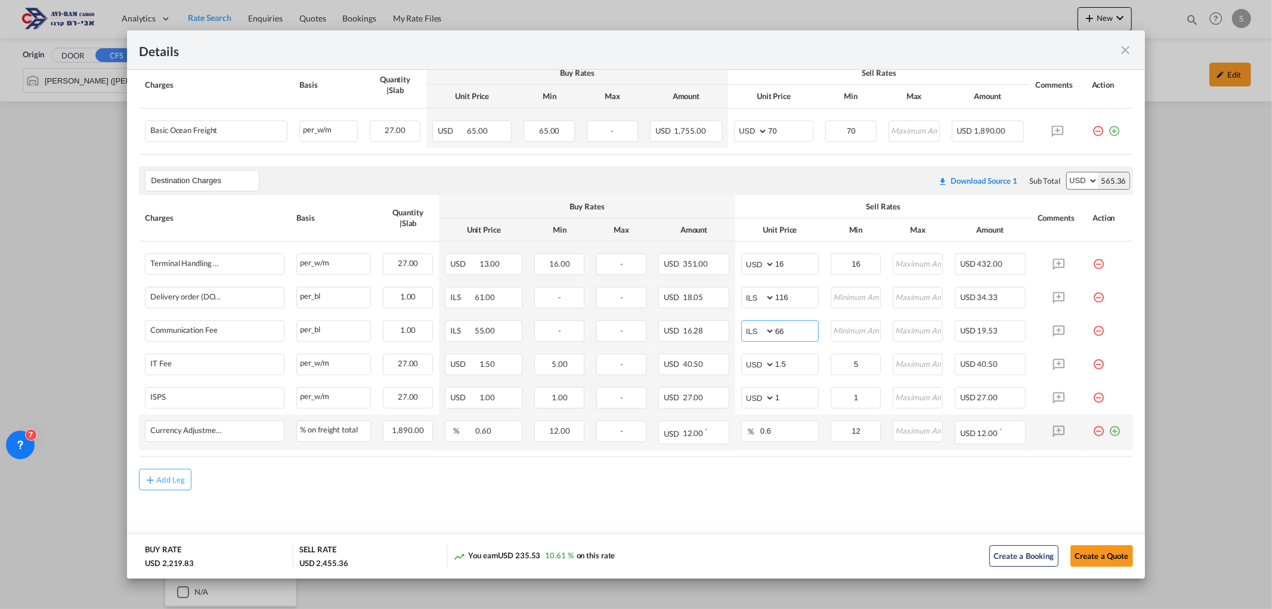
type input "66"
click at [1109, 432] on md-icon "icon-plus-circle-outline green-400-fg" at bounding box center [1115, 427] width 12 height 12
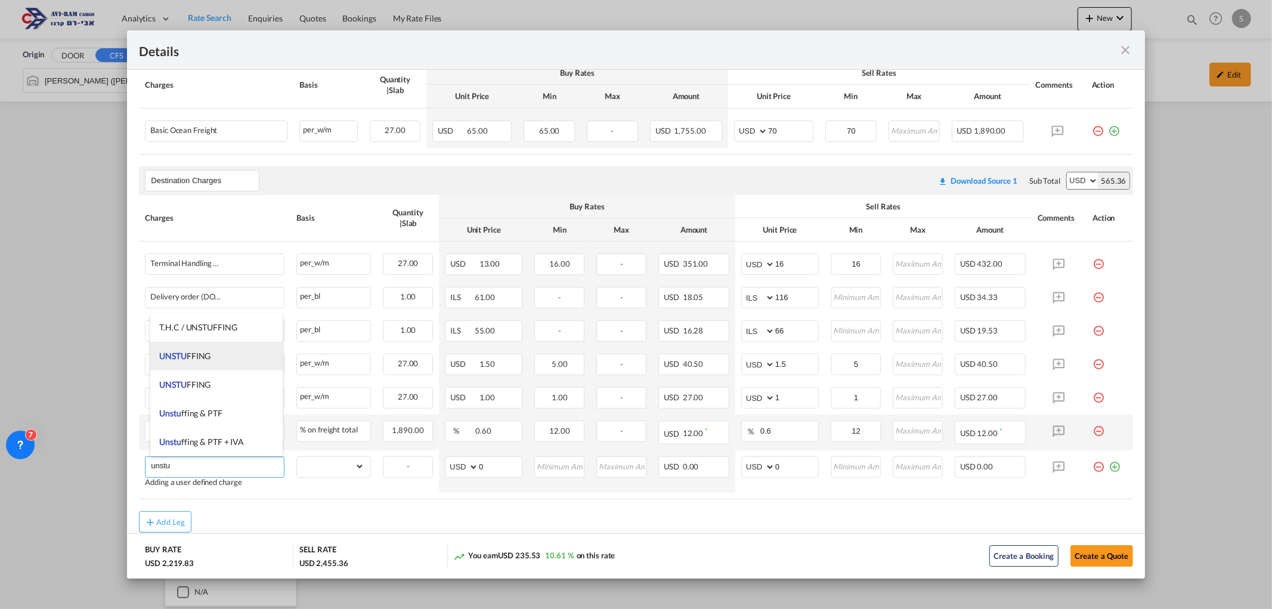
click at [213, 360] on li "UNSTU FFING" at bounding box center [216, 356] width 132 height 29
type input "UNSTUFFING"
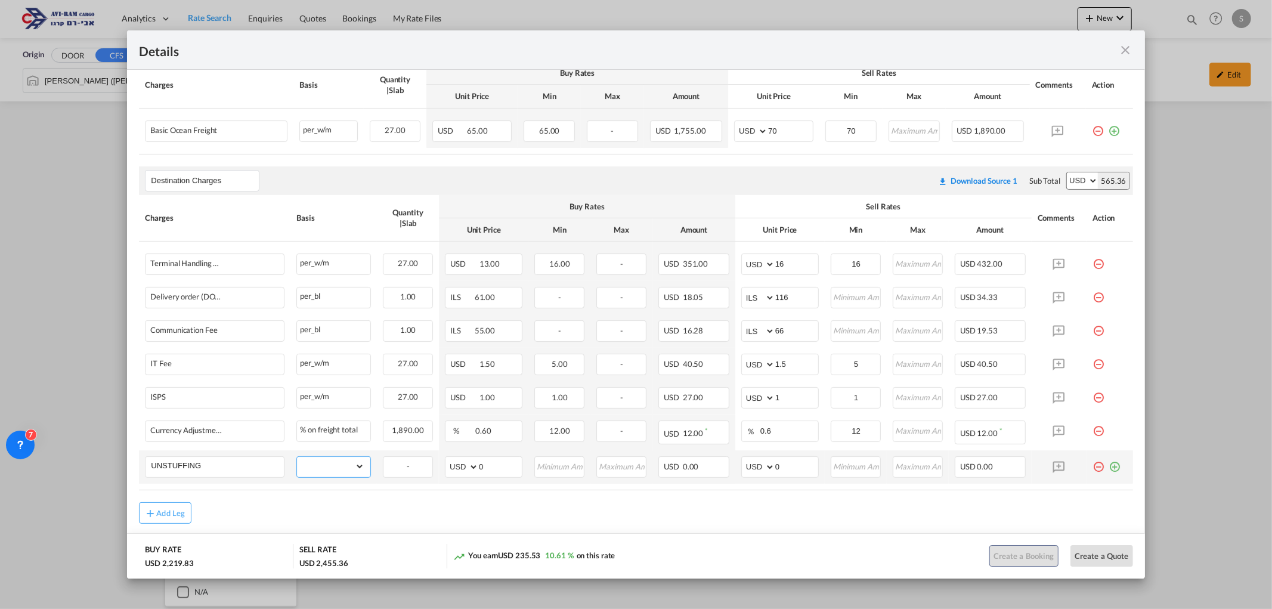
click at [343, 474] on select "gross_weight volumetric_weight per_shipment per_bl per_km per_hawb per_kg flat …" at bounding box center [330, 466] width 67 height 19
select select "per_ton"
click at [297, 457] on select "gross_weight volumetric_weight per_shipment per_bl per_km per_hawb per_kg flat …" at bounding box center [330, 466] width 67 height 19
drag, startPoint x: 750, startPoint y: 464, endPoint x: 743, endPoint y: 469, distance: 9.1
click at [746, 472] on md-input-container "AED AFN ALL AMD ANG AOA ARS AUD AWG AZN BAM BBD BDT BGN BHD BIF BMD BND [PERSON…" at bounding box center [780, 466] width 78 height 21
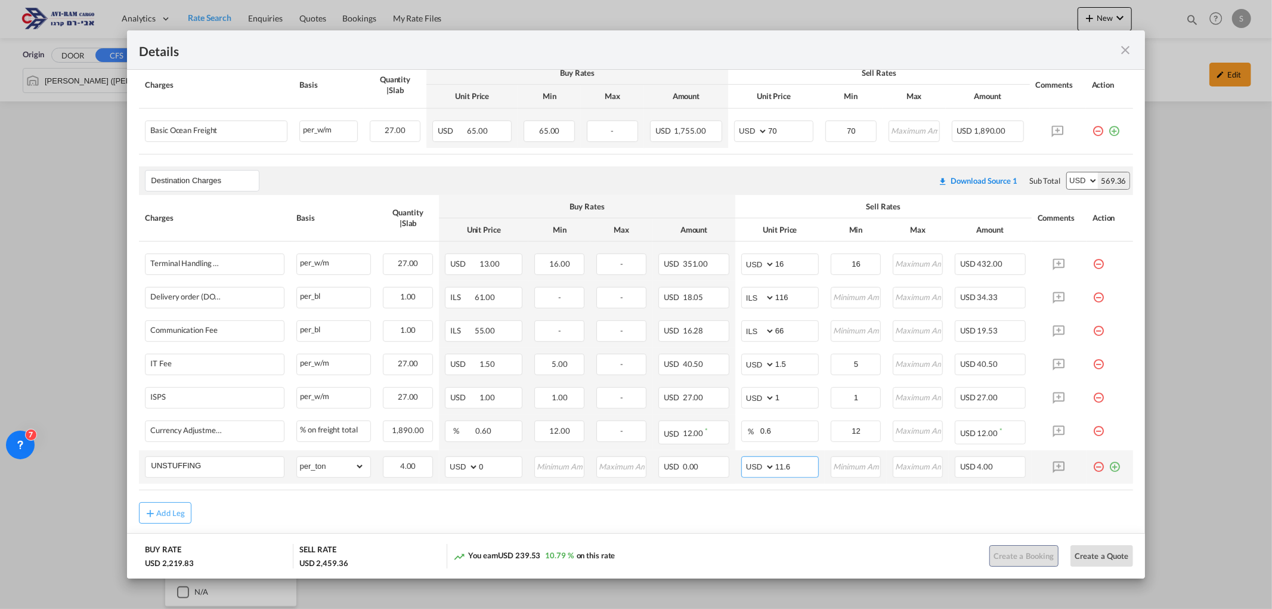
type input "11.6"
type input "12"
click at [819, 177] on div "Destination Charges Please enter leg name Leg Name Already Exists Download Sour…" at bounding box center [636, 180] width 994 height 29
click at [1128, 48] on md-icon "icon-close fg-AAA8AD m-0 cursor" at bounding box center [1126, 50] width 14 height 14
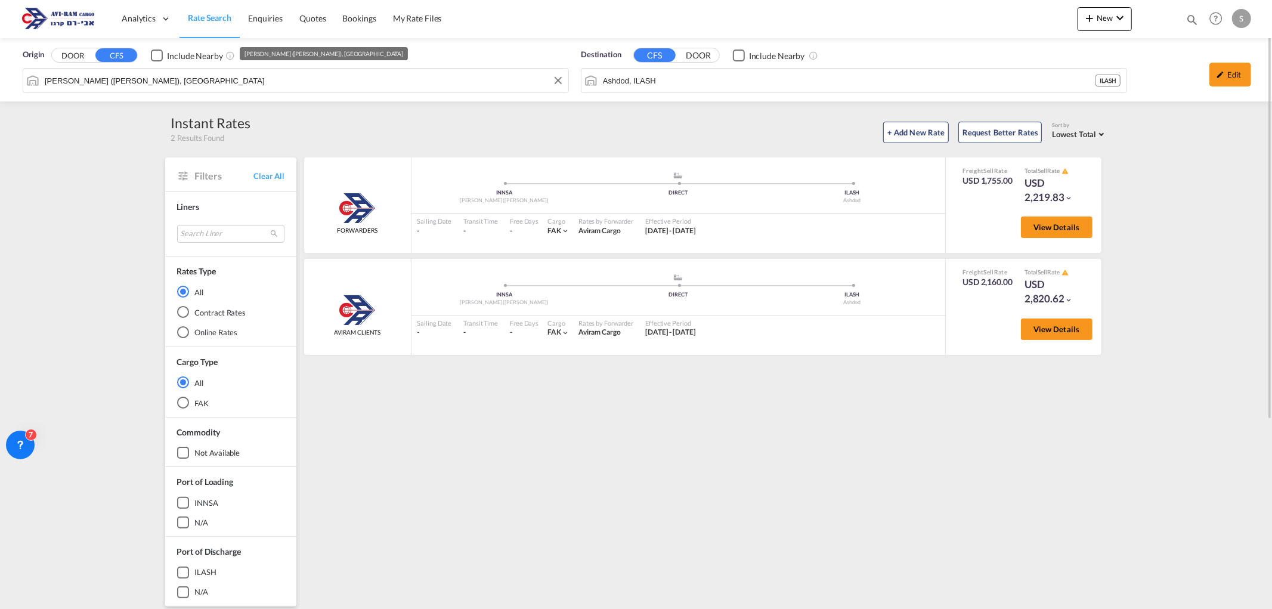
click at [200, 86] on input "[PERSON_NAME] ([PERSON_NAME]), [GEOGRAPHIC_DATA]" at bounding box center [304, 81] width 518 height 18
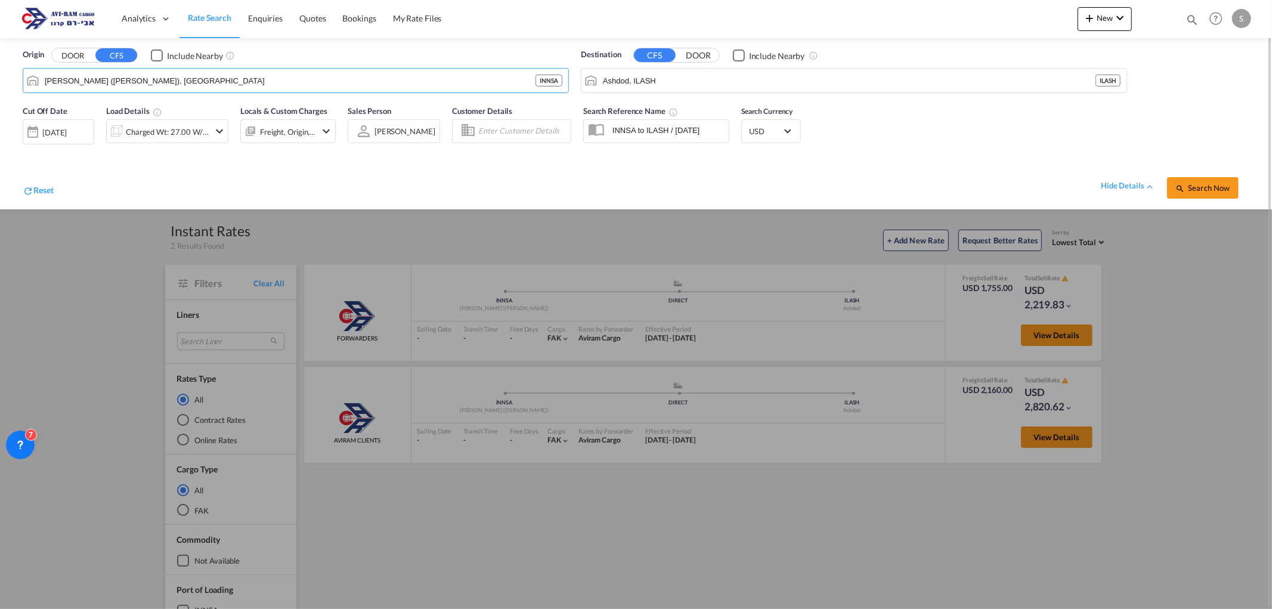
click at [194, 130] on div "Charged Wt: 27.00 W/M" at bounding box center [168, 131] width 84 height 17
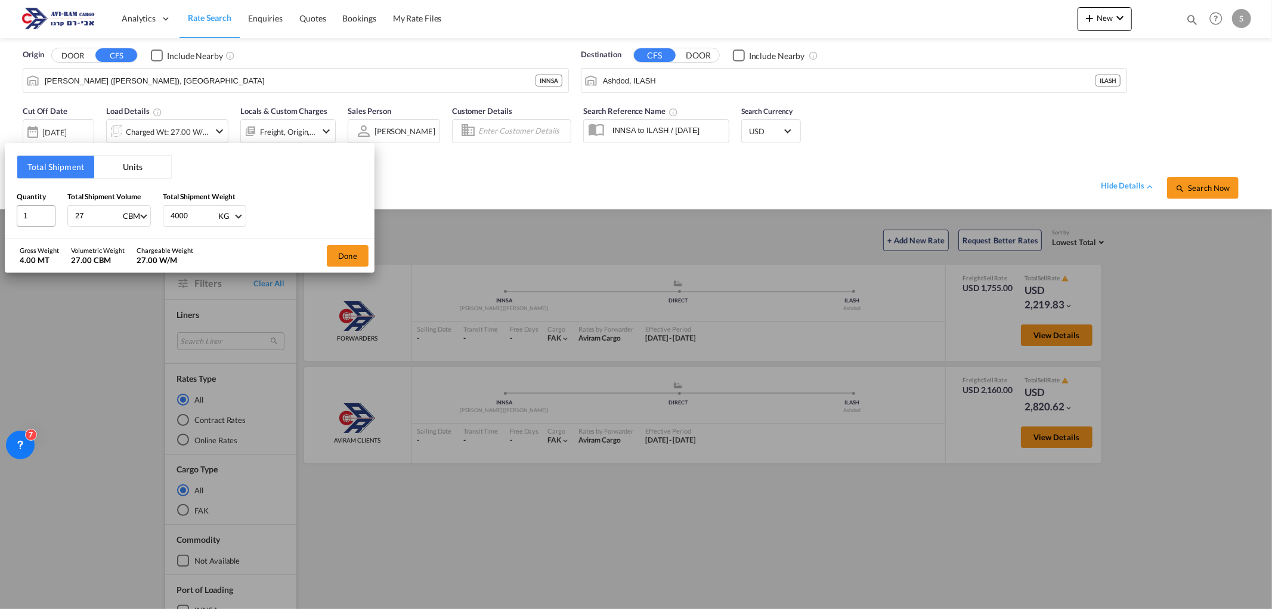
drag, startPoint x: 92, startPoint y: 212, endPoint x: 50, endPoint y: 215, distance: 42.5
click at [51, 216] on div "Quantity 1 Total Shipment Volume 27 CBM CBM CFT Total Shipment Weight 4000 KG K…" at bounding box center [190, 209] width 346 height 36
type input "30"
click at [331, 261] on button "Done" at bounding box center [348, 255] width 42 height 21
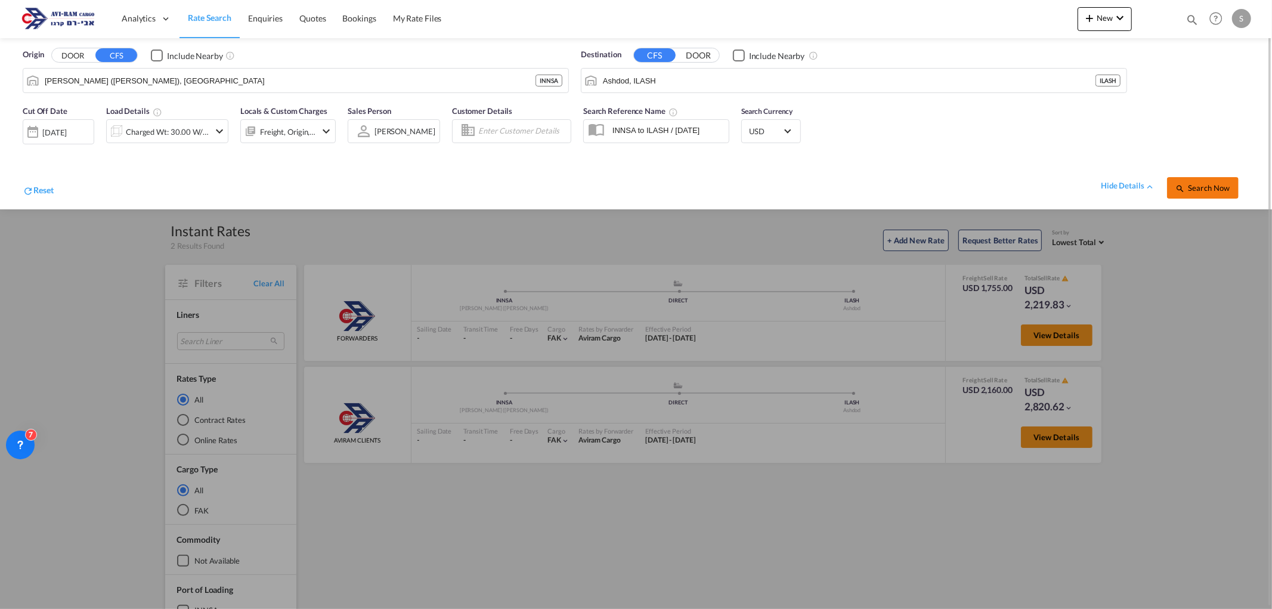
click at [1224, 187] on span "Search Now" at bounding box center [1203, 188] width 54 height 10
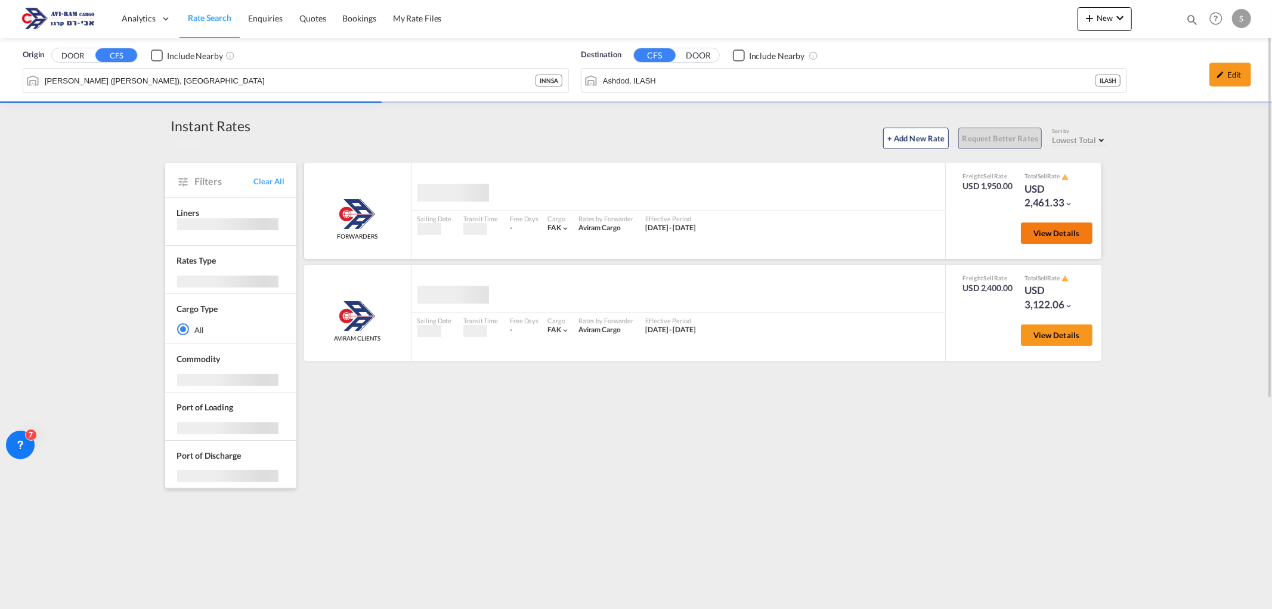
click at [1037, 236] on span "View Details" at bounding box center [1057, 233] width 47 height 10
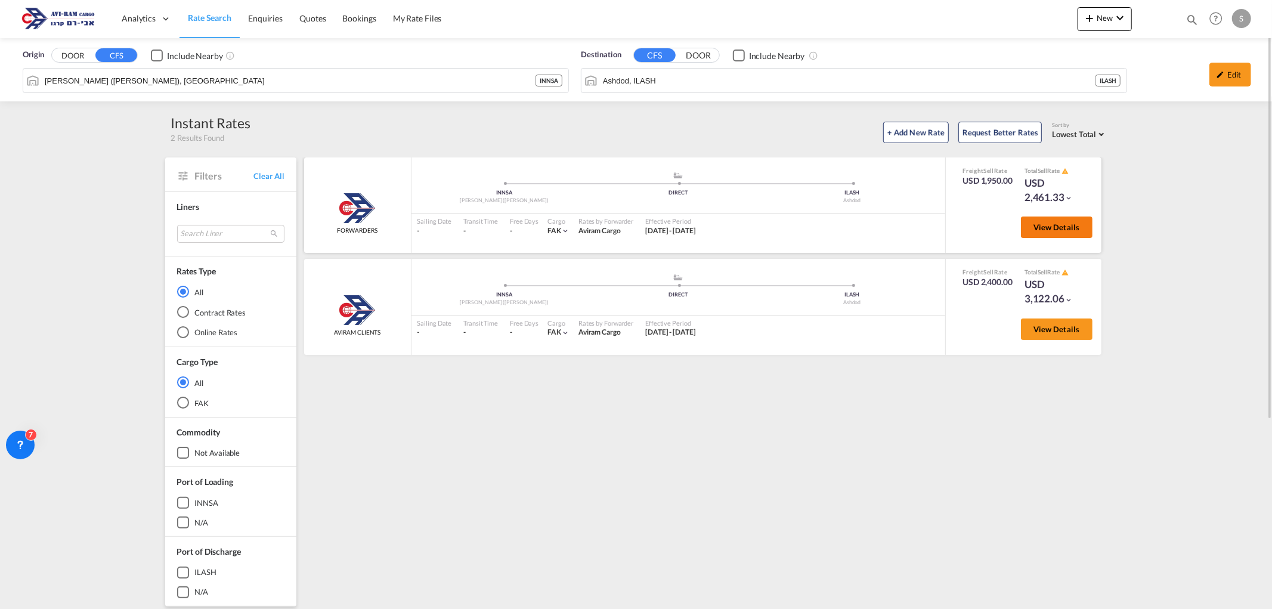
click at [1043, 225] on span "View Details" at bounding box center [1057, 228] width 47 height 10
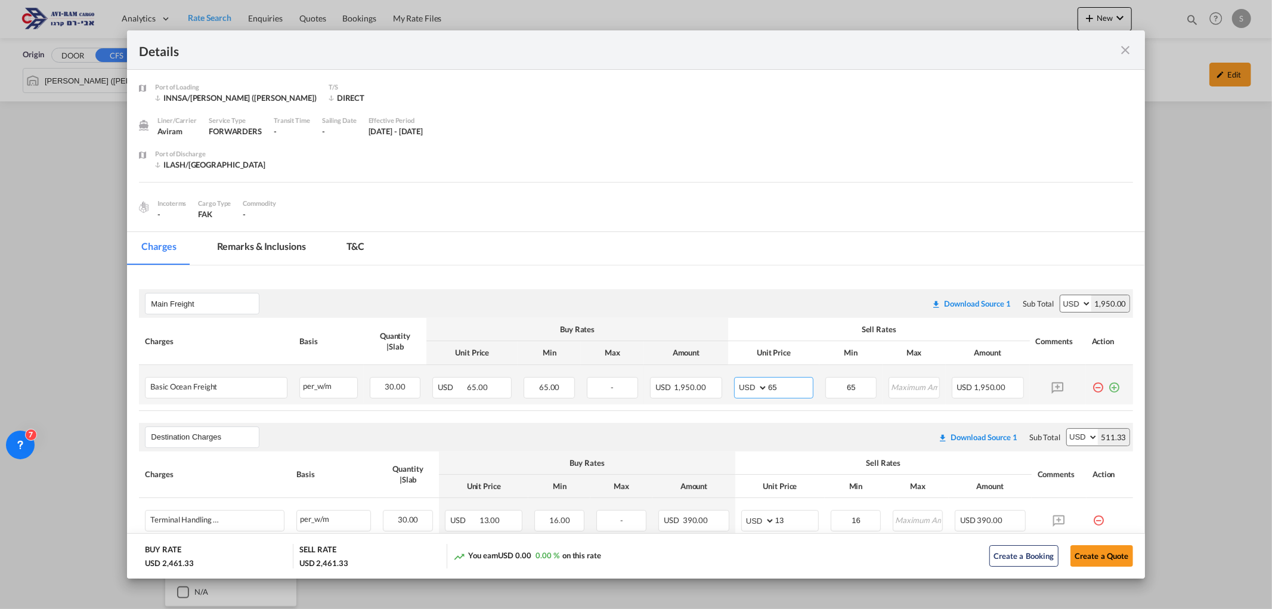
click at [759, 386] on md-input-container "AED AFN ALL AMD ANG AOA ARS AUD AWG AZN BAM BBD BDT BGN BHD BIF BMD BND [PERSON…" at bounding box center [773, 387] width 79 height 21
type input "70"
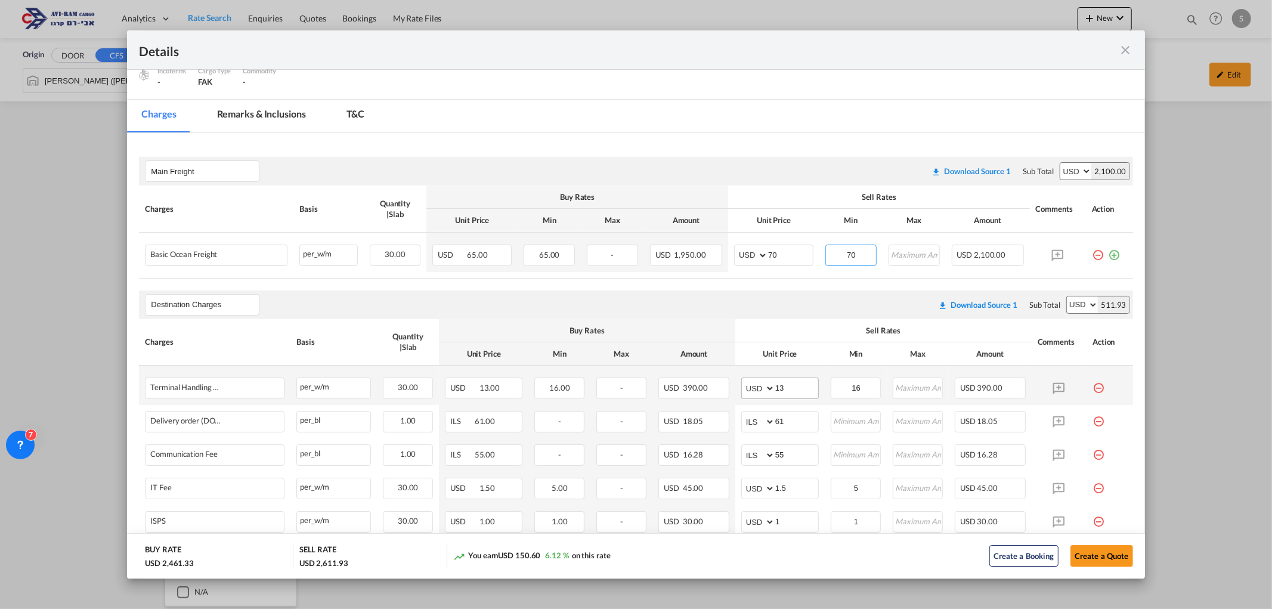
type input "70"
drag, startPoint x: 765, startPoint y: 385, endPoint x: 727, endPoint y: 394, distance: 39.7
click at [741, 388] on md-input-container "AED AFN ALL AMD ANG AOA ARS AUD AWG AZN BAM BBD BDT BGN BHD BIF BMD BND [PERSON…" at bounding box center [780, 388] width 78 height 21
click at [909, 390] on input "Port of ..." at bounding box center [918, 387] width 48 height 18
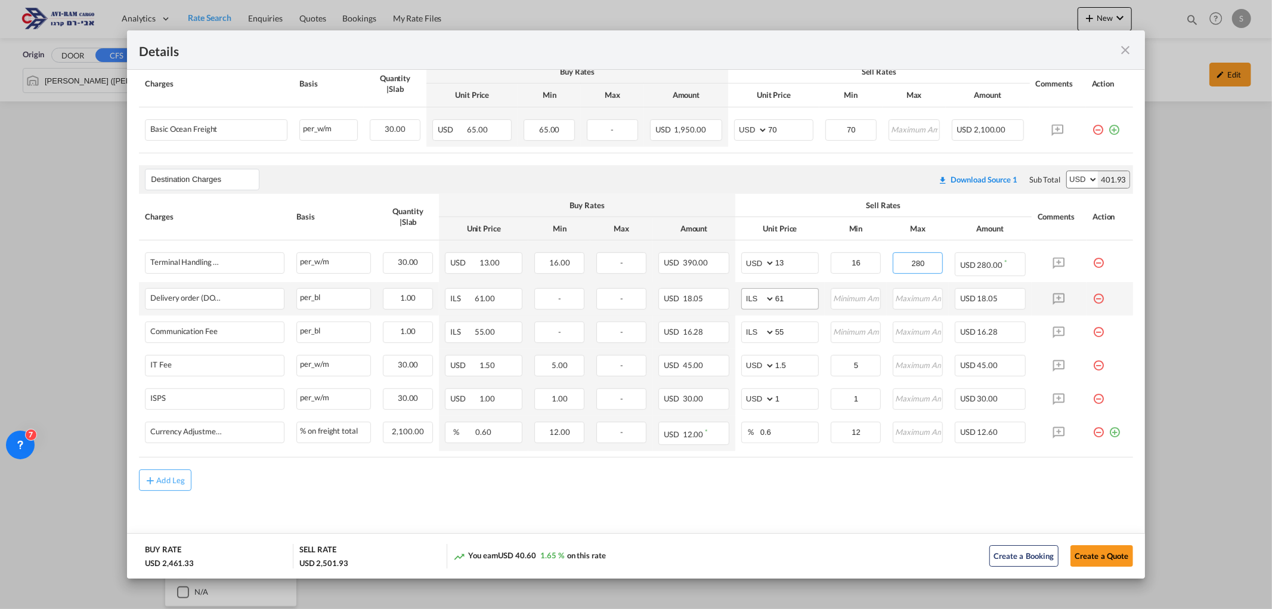
type input "280"
drag, startPoint x: 778, startPoint y: 299, endPoint x: 741, endPoint y: 303, distance: 37.2
click at [742, 302] on md-input-container "AED AFN ALL AMD ANG AOA ARS AUD AWG AZN BAM BBD BDT BGN BHD BIF BMD BND [PERSON…" at bounding box center [780, 298] width 78 height 21
type input "116"
type input "66"
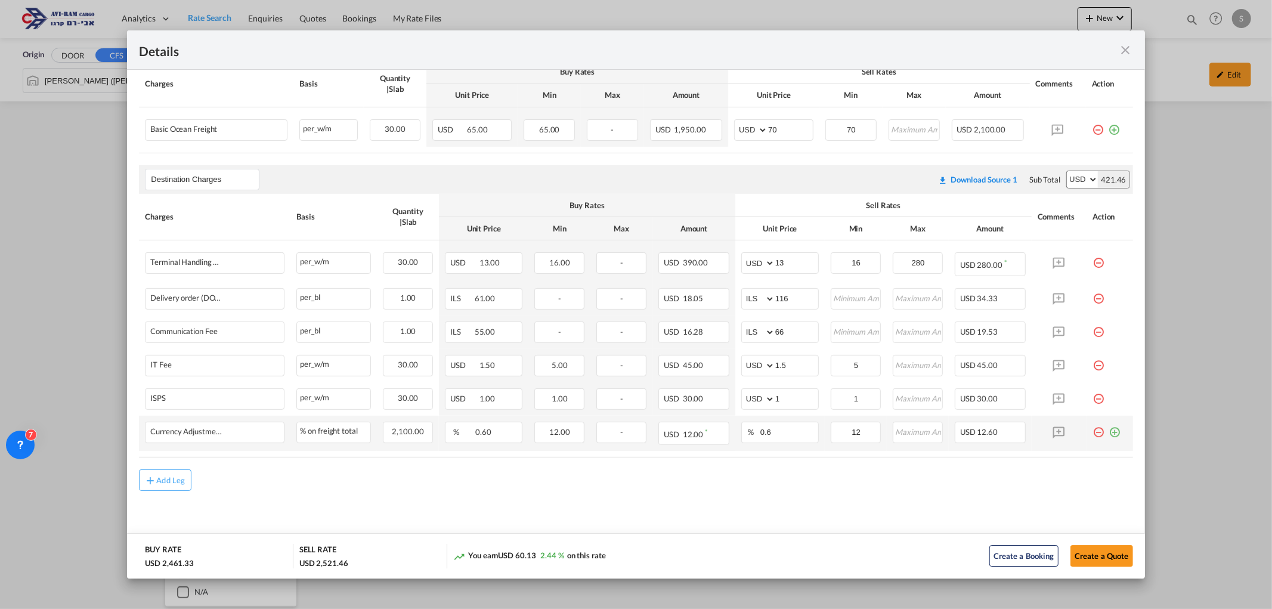
click at [1109, 431] on md-icon "icon-plus-circle-outline green-400-fg" at bounding box center [1115, 428] width 12 height 12
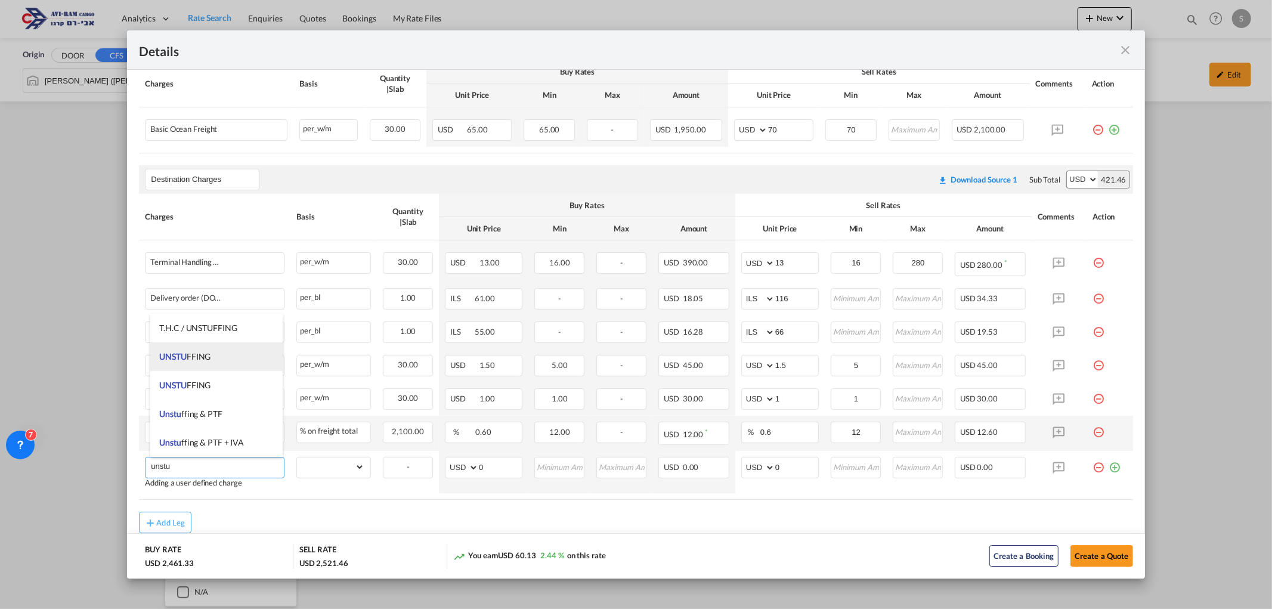
click at [189, 360] on span "UNSTU FFING" at bounding box center [184, 356] width 51 height 10
type input "UNSTUFFING"
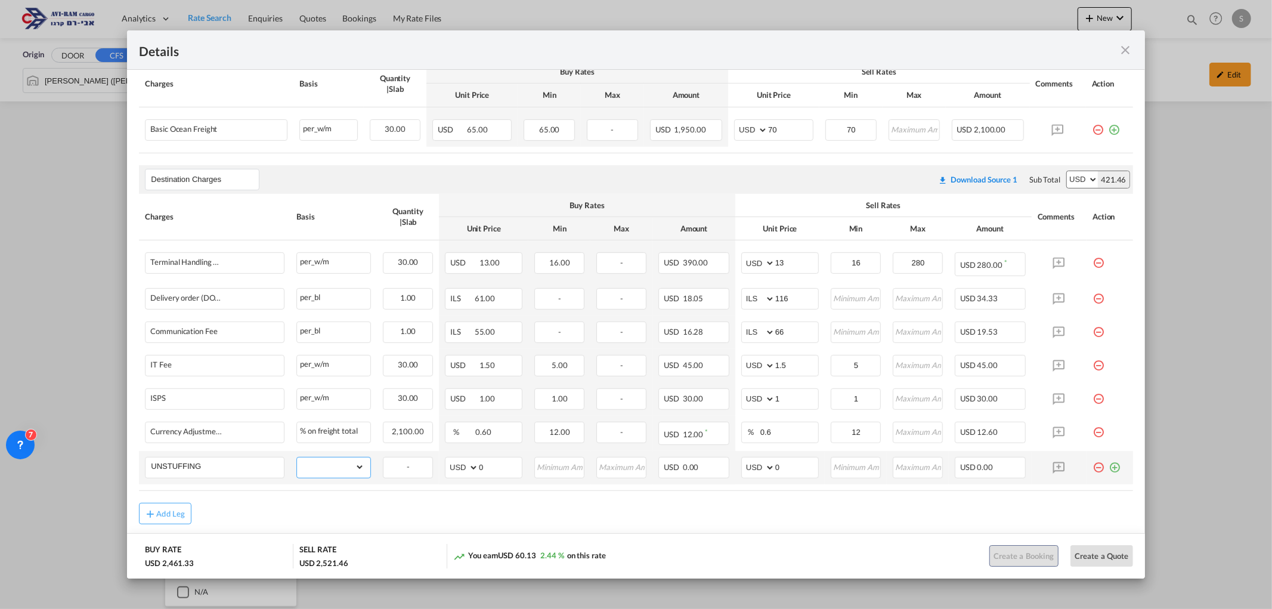
click at [313, 461] on select "gross_weight volumetric_weight per_shipment per_bl per_km per_hawb per_kg flat …" at bounding box center [330, 467] width 67 height 19
select select "per_ton"
click at [297, 458] on select "gross_weight volumetric_weight per_shipment per_bl per_km per_hawb per_kg flat …" at bounding box center [330, 467] width 67 height 19
drag, startPoint x: 771, startPoint y: 467, endPoint x: 736, endPoint y: 476, distance: 36.3
click at [747, 468] on md-input-container "AED AFN ALL AMD ANG AOA ARS AUD AWG AZN BAM BBD BDT BGN BHD BIF BMD BND [PERSON…" at bounding box center [780, 467] width 78 height 21
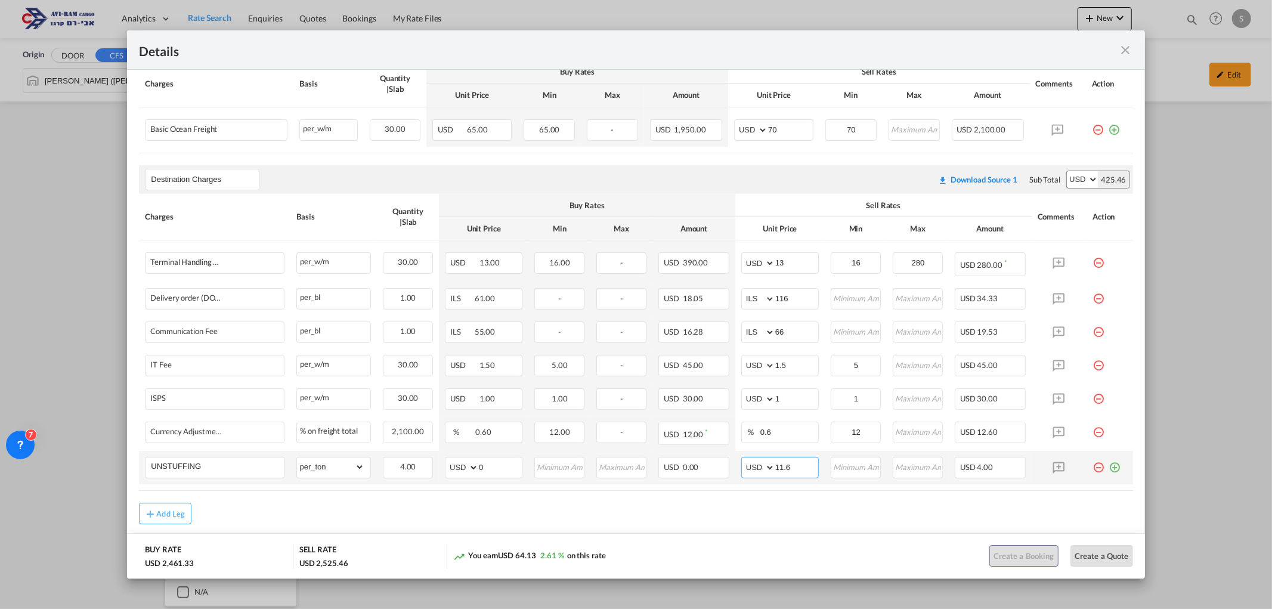
type input "11.6"
type input "12"
click at [1126, 50] on md-icon "icon-close fg-AAA8AD m-0 cursor" at bounding box center [1126, 50] width 14 height 14
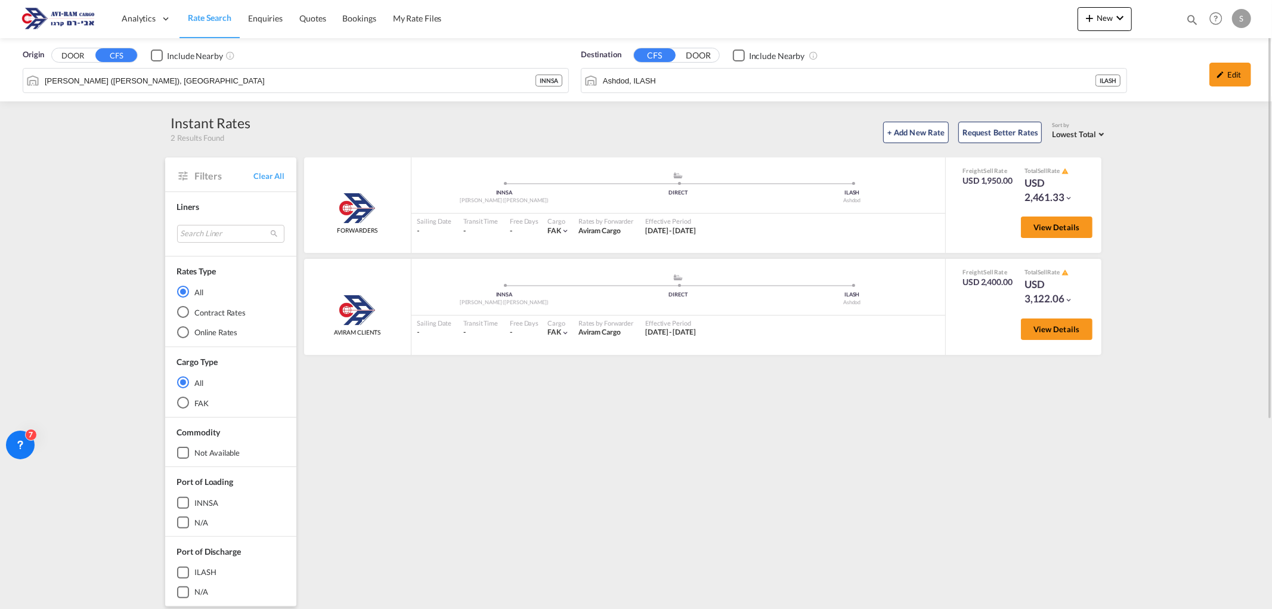
click at [383, 81] on div "Origin DOOR CFS Include Nearby [PERSON_NAME] ([PERSON_NAME]), INNSA INNSA Desti…" at bounding box center [636, 69] width 1272 height 63
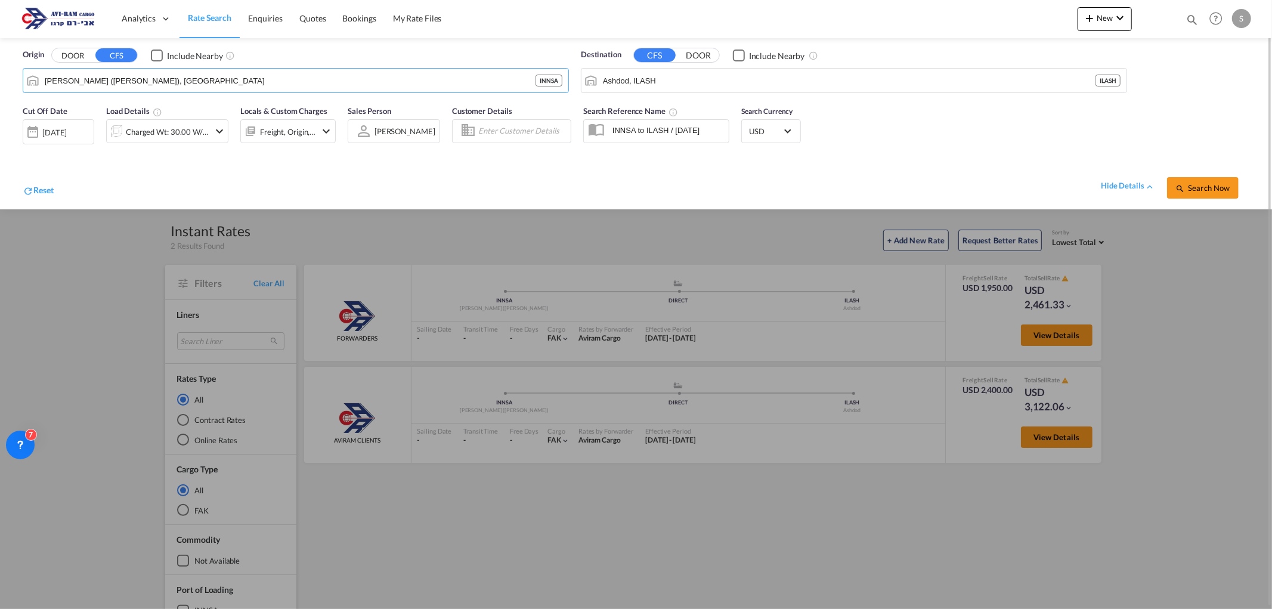
click at [203, 16] on span "Rate Search" at bounding box center [210, 18] width 44 height 10
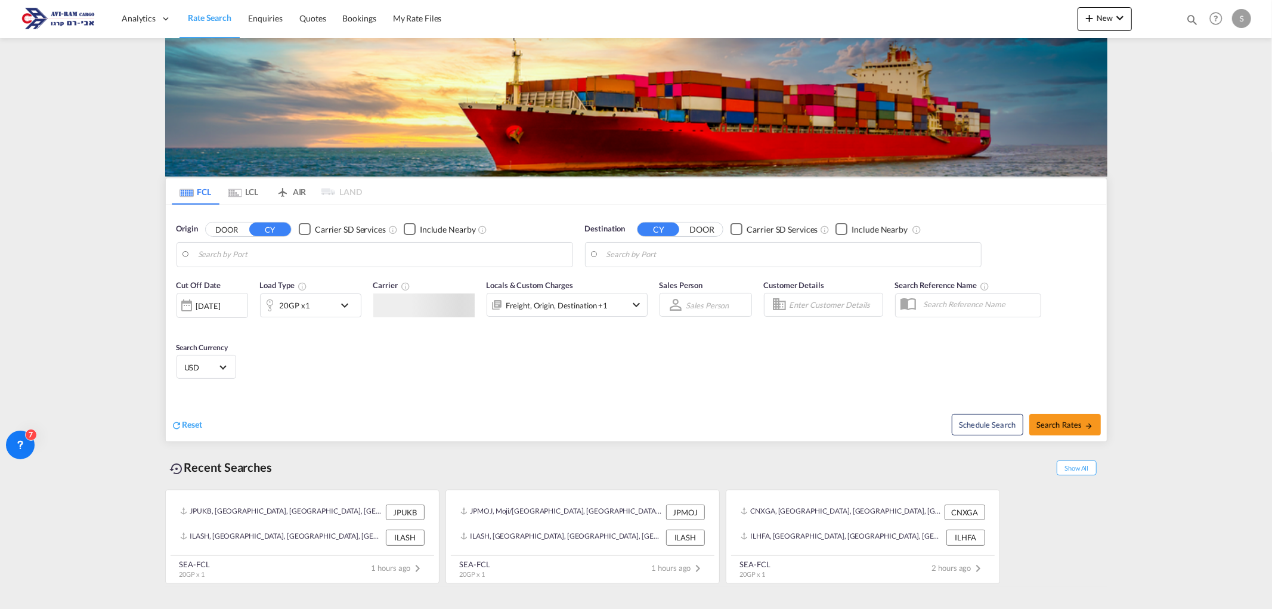
click at [235, 258] on body "Analytics Dashboard Rate Search Enquiries Quotes Bookings" at bounding box center [636, 304] width 1272 height 609
click at [239, 251] on body "Analytics Dashboard Rate Search Enquiries Quotes Bookings" at bounding box center [636, 304] width 1272 height 609
click at [254, 285] on div "[PERSON_NAME] ( [PERSON_NAME]) [GEOGRAPHIC_DATA] INNSA" at bounding box center [290, 288] width 227 height 36
type input "[PERSON_NAME] ([PERSON_NAME]), [GEOGRAPHIC_DATA]"
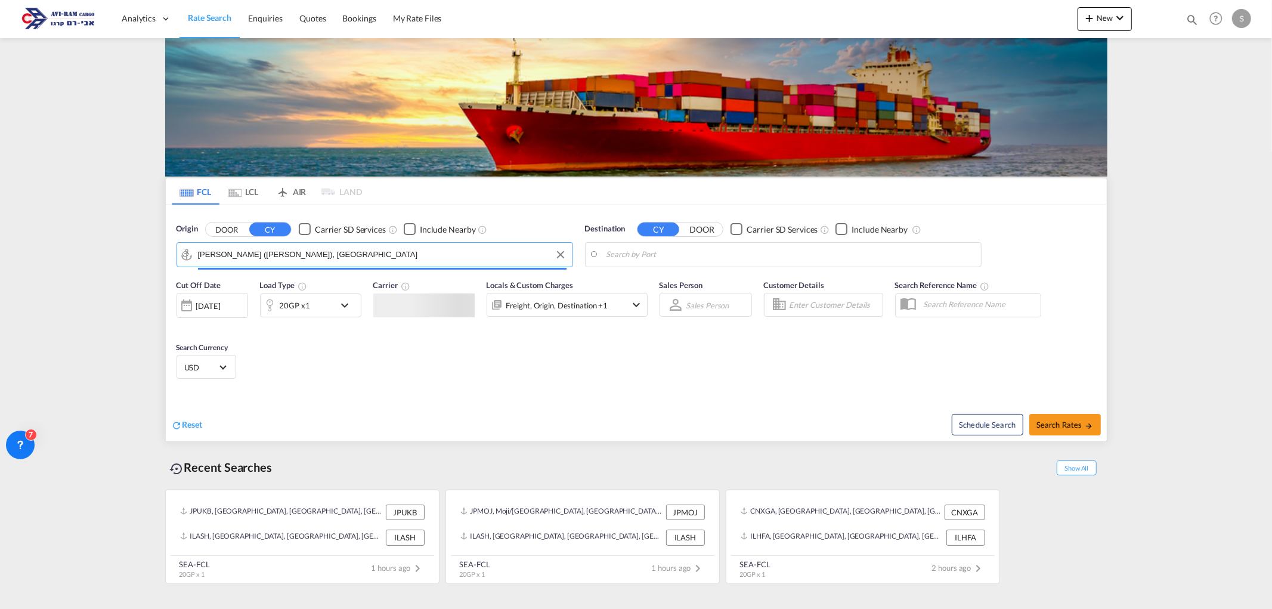
click at [641, 259] on body "Analytics Dashboard Rate Search Enquiries Quotes Bookings" at bounding box center [636, 304] width 1272 height 609
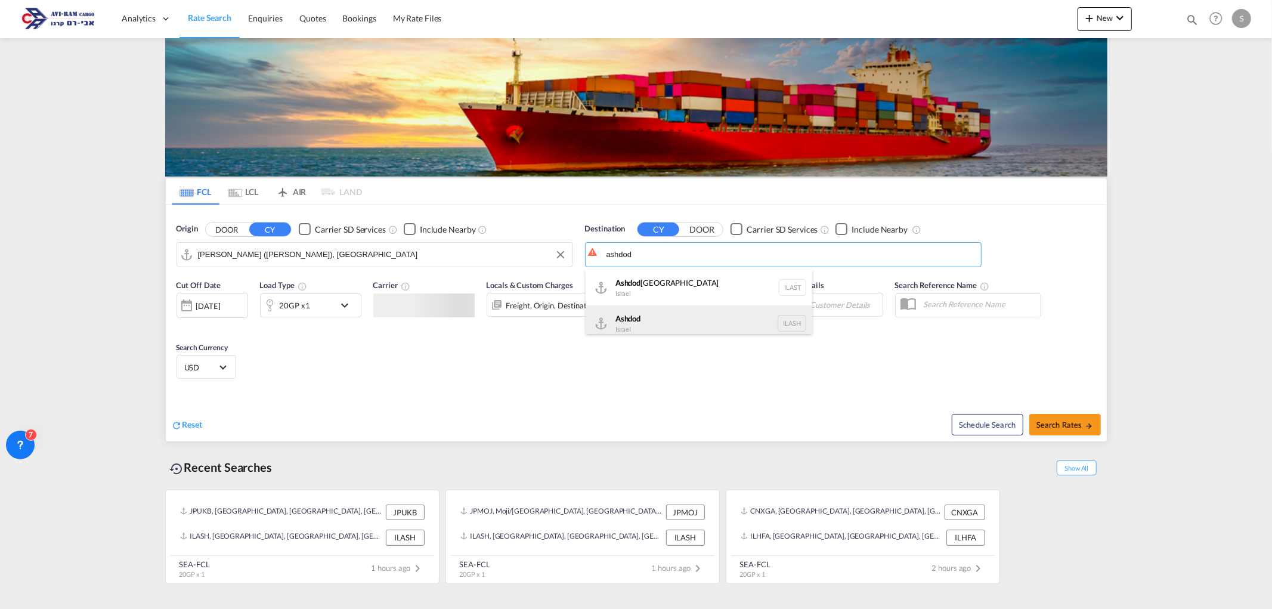
click at [665, 312] on div "Ashdod [GEOGRAPHIC_DATA] [GEOGRAPHIC_DATA]" at bounding box center [699, 323] width 227 height 36
type input "Ashdod, ILASH"
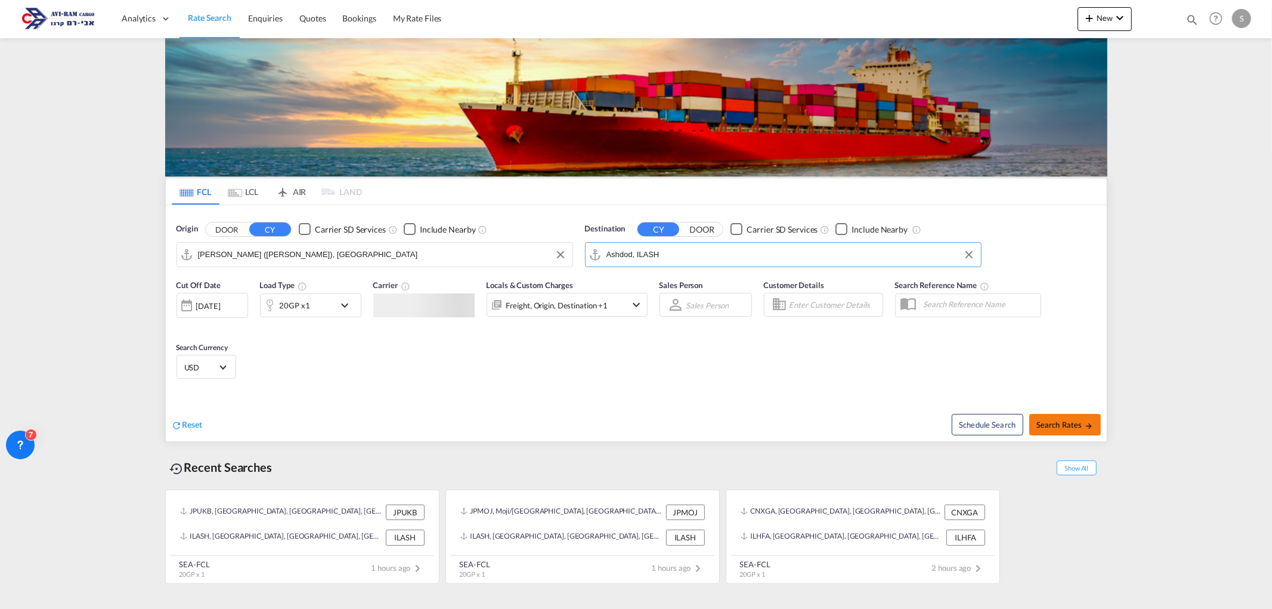
click at [1068, 419] on button "Search Rates" at bounding box center [1066, 424] width 72 height 21
click at [1066, 427] on span "Search Rates" at bounding box center [1065, 425] width 57 height 10
click at [1068, 422] on span "Search Rates" at bounding box center [1065, 425] width 57 height 10
click at [367, 243] on md-input-container "[PERSON_NAME] ([PERSON_NAME]), [GEOGRAPHIC_DATA]" at bounding box center [374, 255] width 395 height 24
click at [364, 252] on input "[PERSON_NAME] ([PERSON_NAME]), [GEOGRAPHIC_DATA]" at bounding box center [382, 255] width 369 height 18
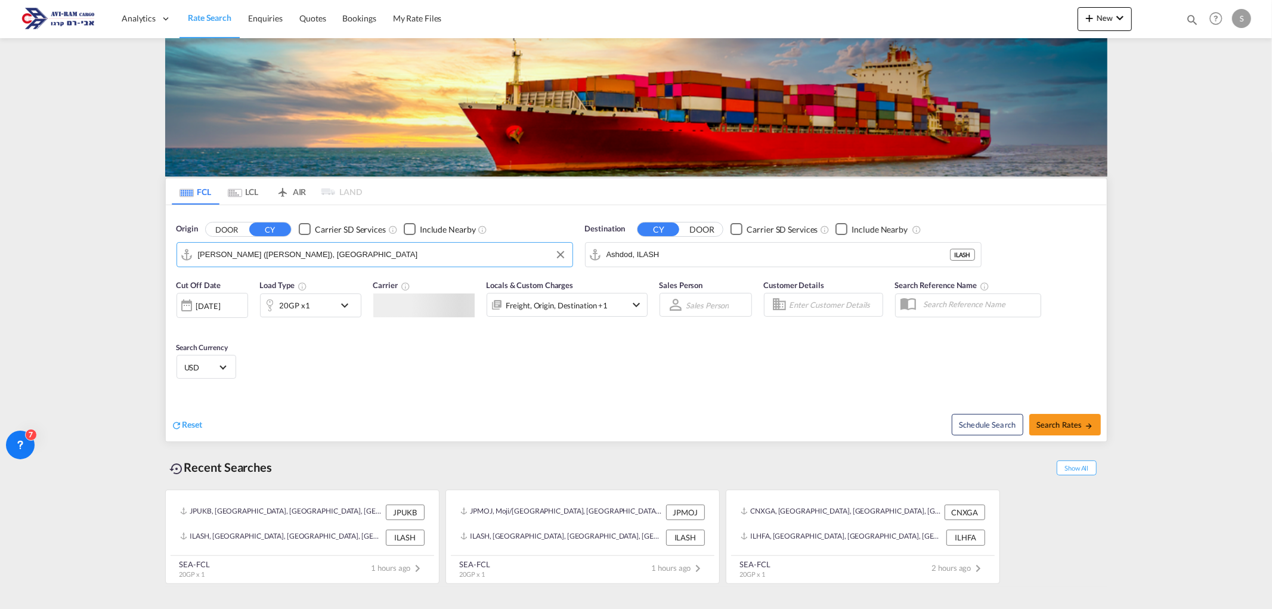
click at [364, 252] on input "[PERSON_NAME] ([PERSON_NAME]), [GEOGRAPHIC_DATA]" at bounding box center [382, 255] width 369 height 18
click at [339, 254] on input "[PERSON_NAME] ([PERSON_NAME]), [GEOGRAPHIC_DATA]" at bounding box center [382, 255] width 369 height 18
click at [681, 249] on input "Ashdod, ILASH" at bounding box center [779, 255] width 344 height 18
click at [401, 251] on input "[PERSON_NAME] ([PERSON_NAME]), [GEOGRAPHIC_DATA]" at bounding box center [382, 255] width 369 height 18
click at [348, 255] on input "[PERSON_NAME] ([PERSON_NAME]), [GEOGRAPHIC_DATA]" at bounding box center [382, 255] width 369 height 18
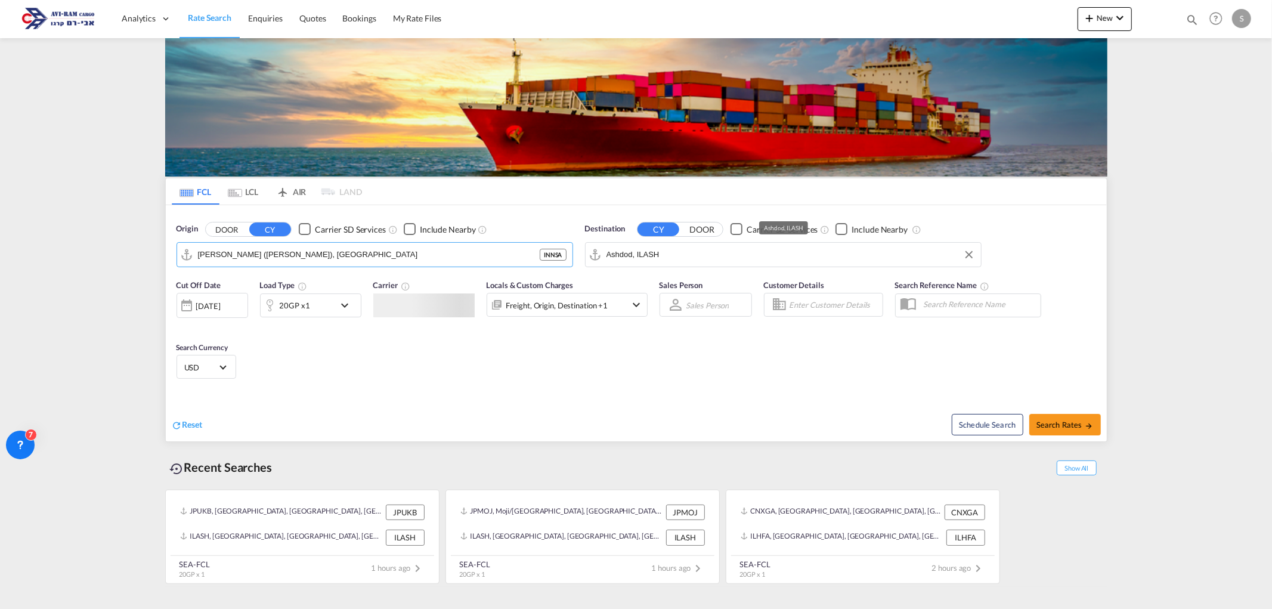
click at [682, 253] on input "Ashdod, ILASH" at bounding box center [791, 255] width 369 height 18
click at [366, 258] on input "[PERSON_NAME] ([PERSON_NAME]), [GEOGRAPHIC_DATA]" at bounding box center [382, 255] width 369 height 18
click at [1044, 424] on span "Search Rates" at bounding box center [1065, 425] width 57 height 10
click at [1041, 422] on span "Search Rates" at bounding box center [1065, 425] width 57 height 10
click at [299, 257] on input "[PERSON_NAME] ([PERSON_NAME]), [GEOGRAPHIC_DATA]" at bounding box center [382, 255] width 369 height 18
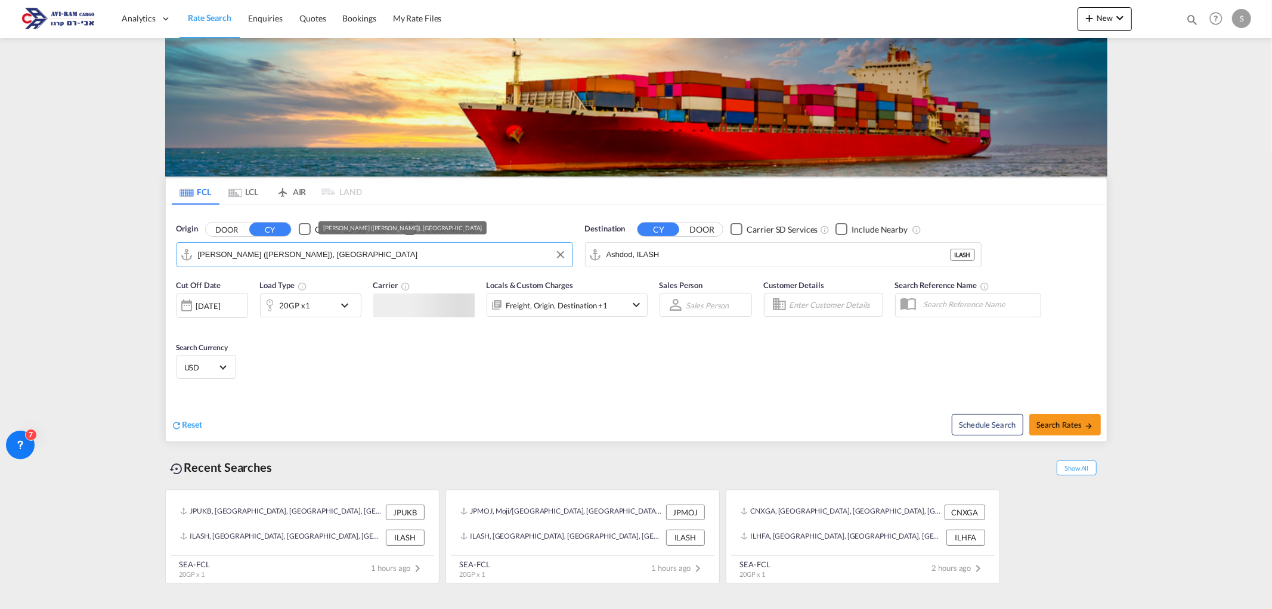
click at [302, 253] on input "[PERSON_NAME] ([PERSON_NAME]), [GEOGRAPHIC_DATA]" at bounding box center [382, 255] width 369 height 18
click at [338, 254] on input "[PERSON_NAME] ([PERSON_NAME]), [GEOGRAPHIC_DATA]" at bounding box center [382, 255] width 369 height 18
click at [344, 254] on input "[PERSON_NAME] ([PERSON_NAME]), [GEOGRAPHIC_DATA]" at bounding box center [382, 255] width 369 height 18
click at [355, 261] on input "[PERSON_NAME] ([PERSON_NAME]), [GEOGRAPHIC_DATA]" at bounding box center [382, 255] width 369 height 18
click at [1072, 427] on span "Search Rates" at bounding box center [1065, 425] width 57 height 10
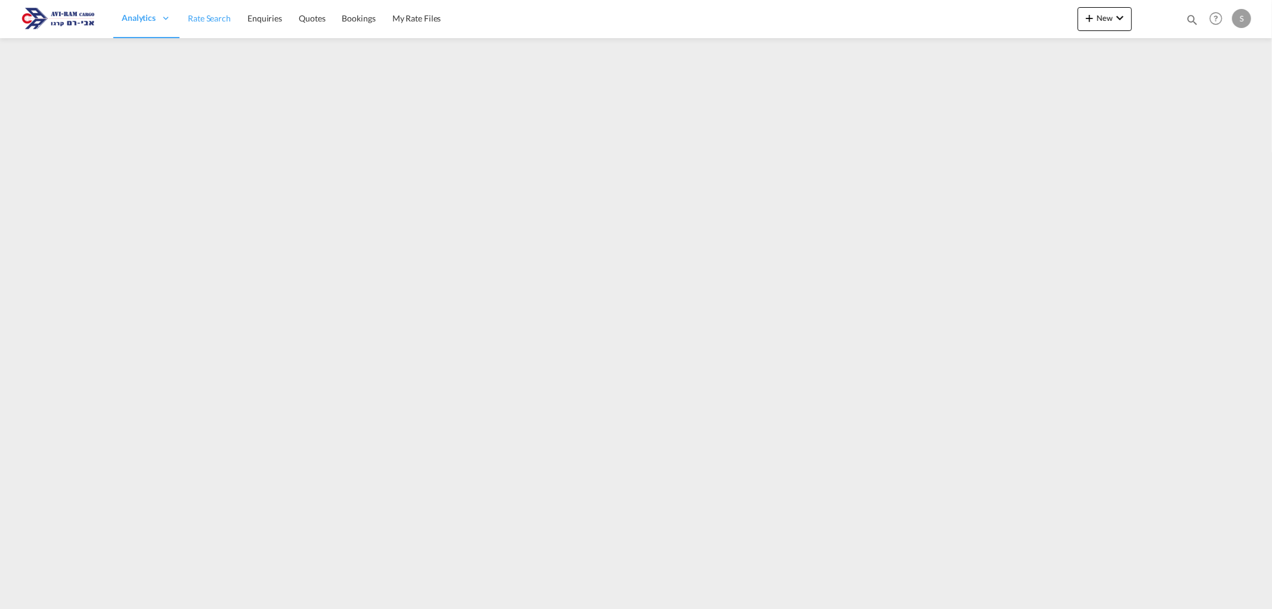
click at [209, 10] on link "Rate Search" at bounding box center [210, 18] width 60 height 39
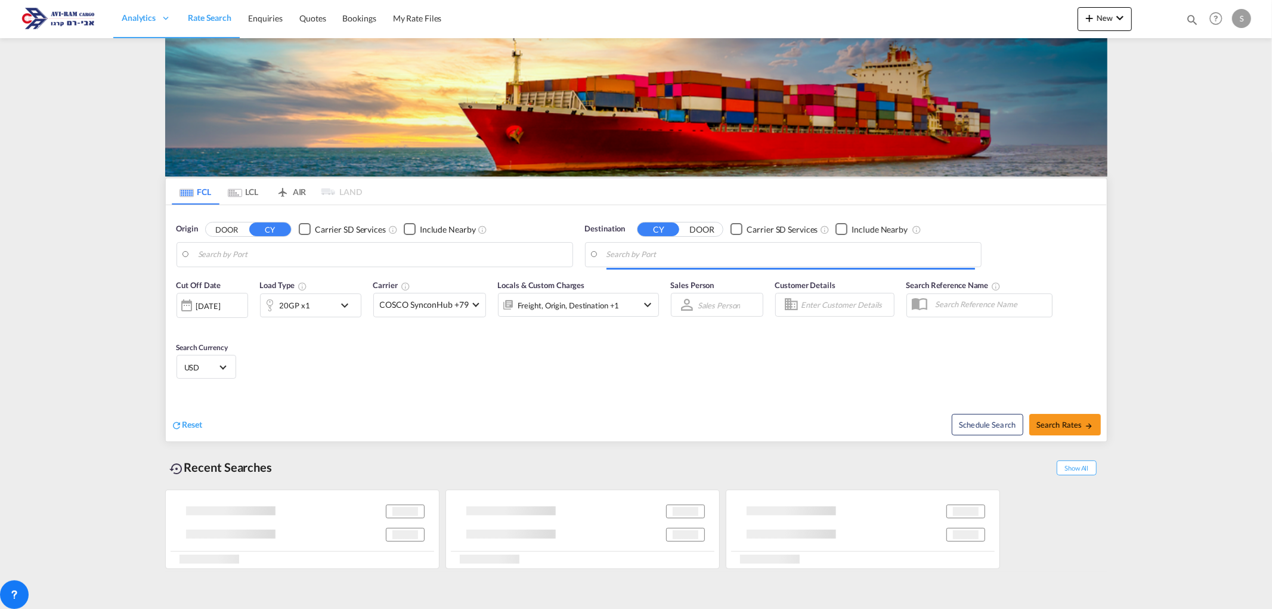
type input "Kobe, JPUKB"
type input "Ashdod, ILASH"
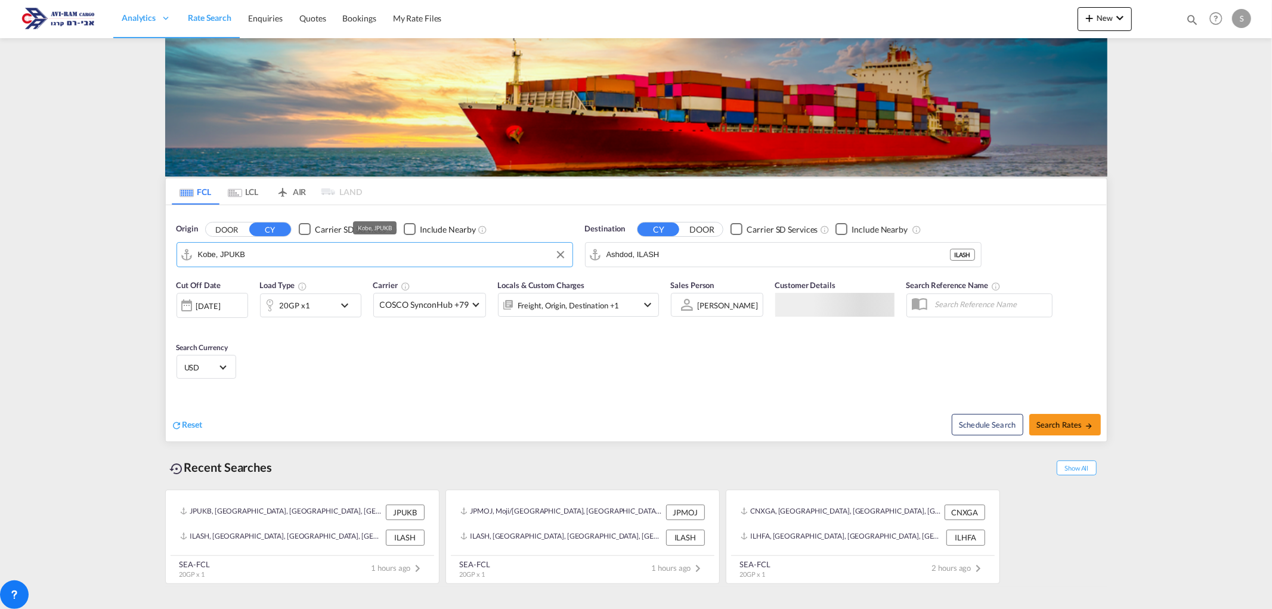
click at [245, 255] on input "Kobe, JPUKB" at bounding box center [382, 255] width 369 height 18
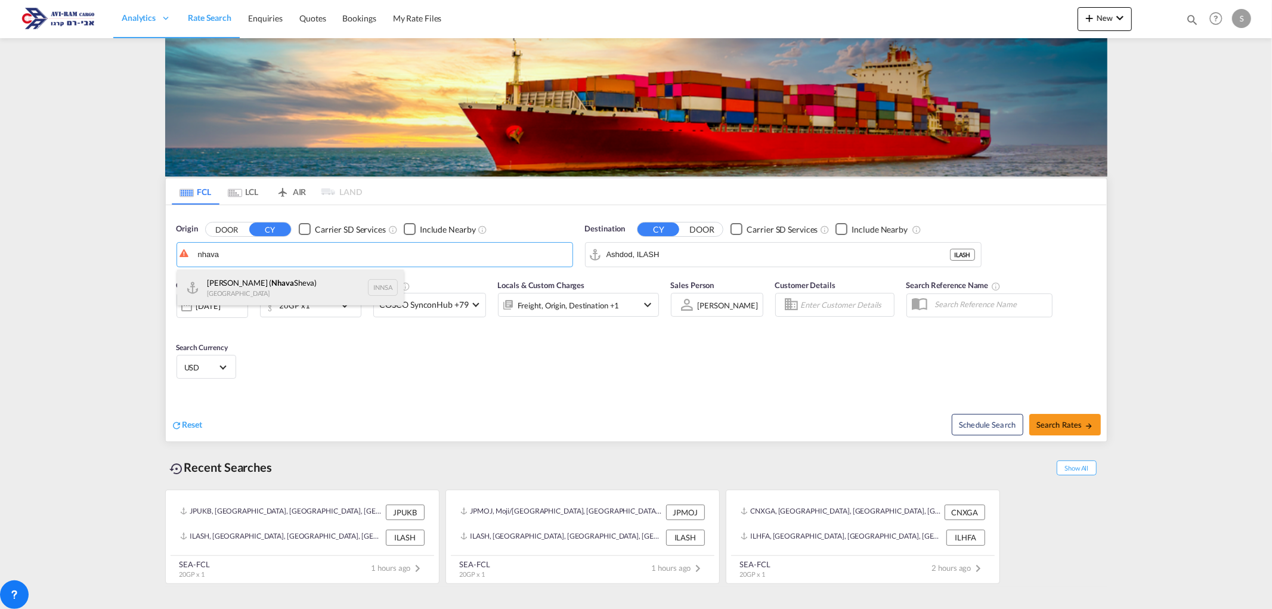
click at [251, 282] on div "[PERSON_NAME] ( [PERSON_NAME]) [GEOGRAPHIC_DATA] INNSA" at bounding box center [290, 288] width 227 height 36
type input "[PERSON_NAME] ([PERSON_NAME]), [GEOGRAPHIC_DATA]"
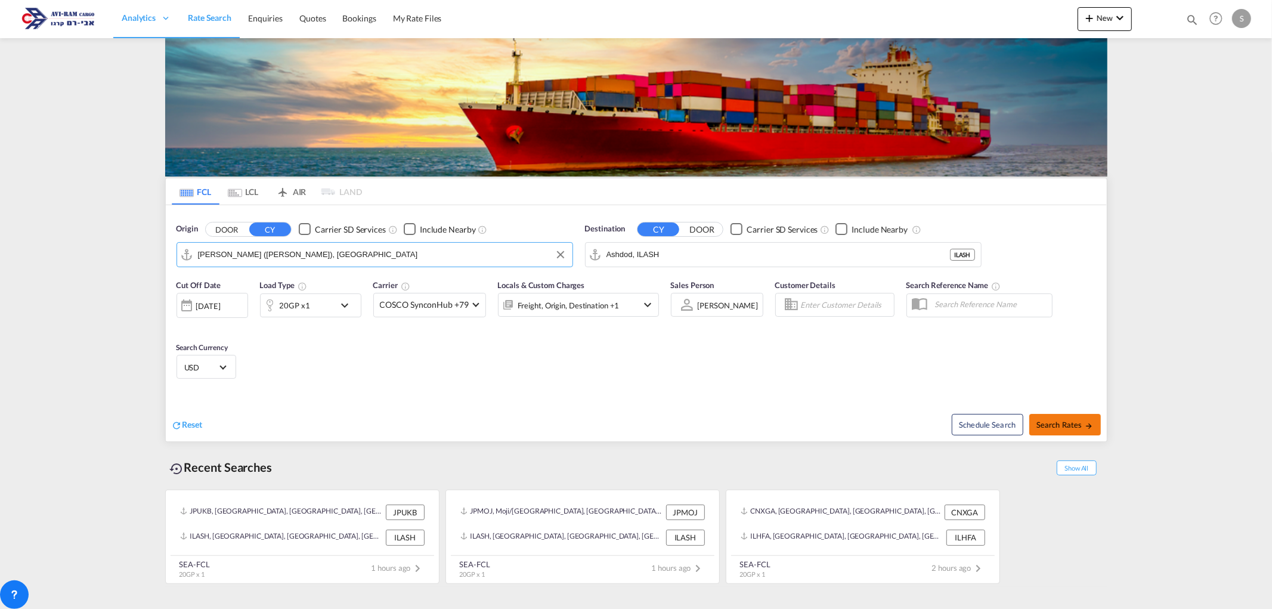
click at [1079, 422] on span "Search Rates" at bounding box center [1065, 425] width 57 height 10
type input "INNSA to ILASH / [DATE]"
